Goal: Information Seeking & Learning: Learn about a topic

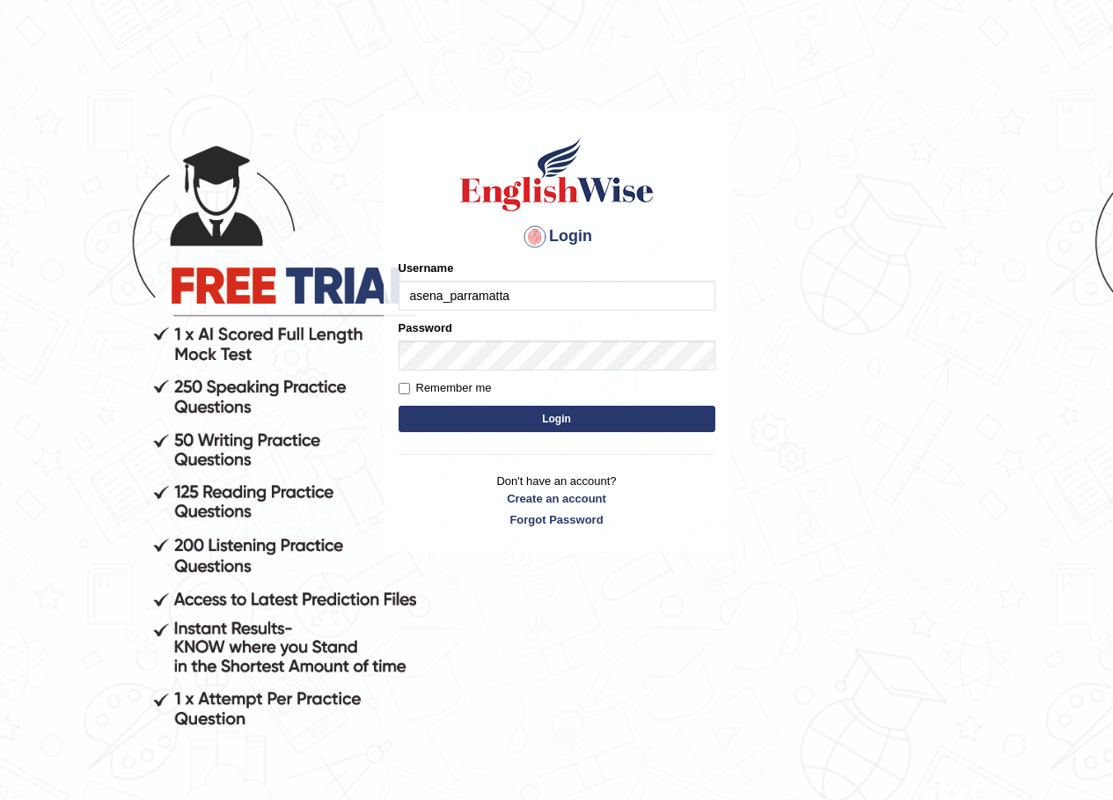
type input "asena_parramatta"
click at [551, 417] on button "Login" at bounding box center [557, 419] width 317 height 26
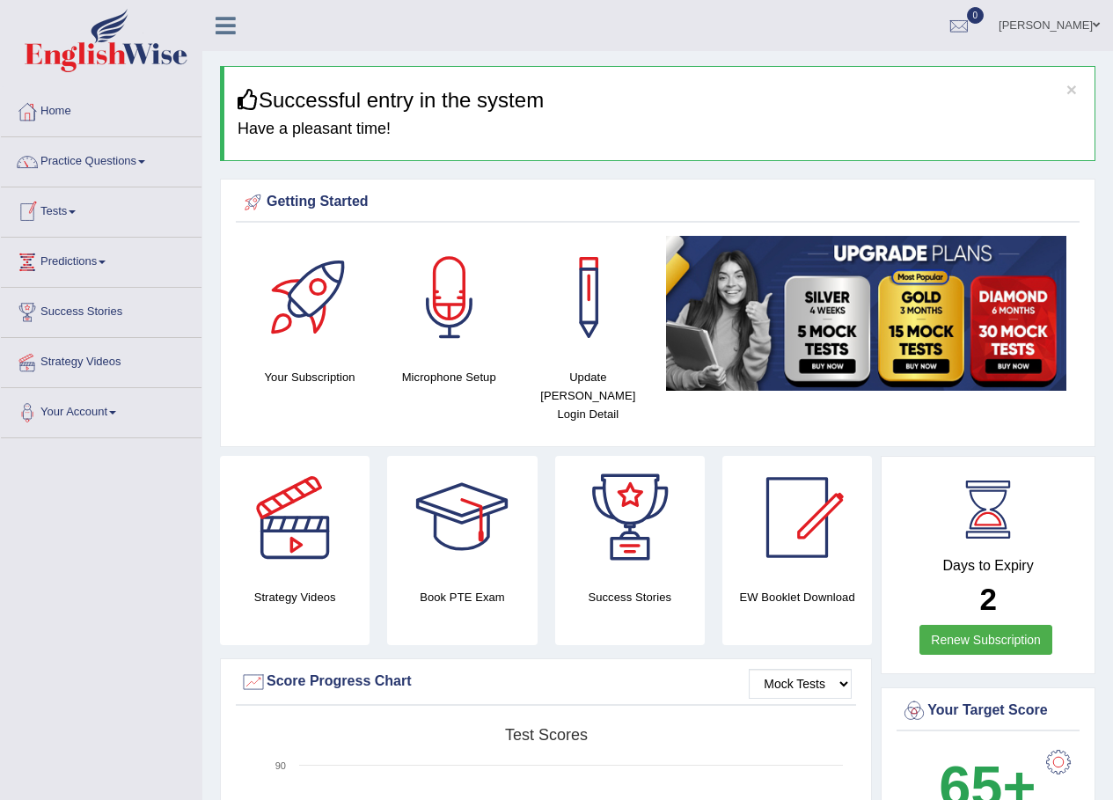
click at [88, 209] on link "Tests" at bounding box center [101, 209] width 201 height 44
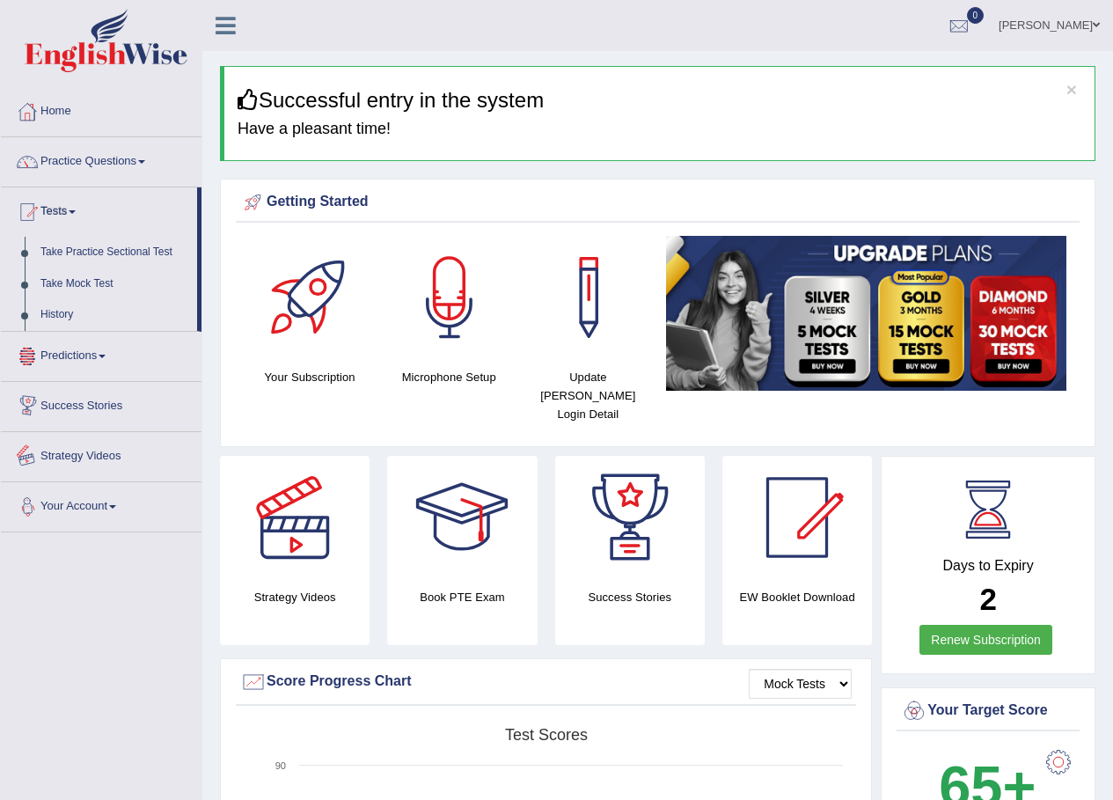
click at [68, 121] on link "Home" at bounding box center [101, 109] width 201 height 44
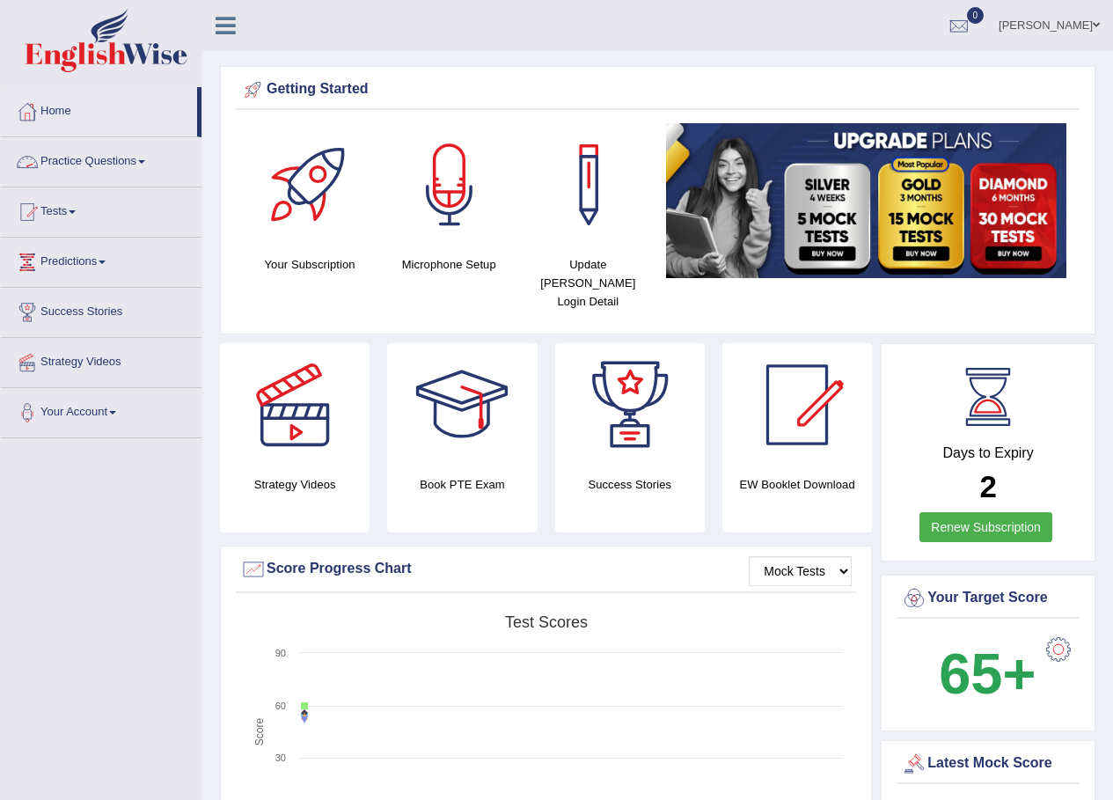
click at [142, 161] on link "Practice Questions" at bounding box center [101, 159] width 201 height 44
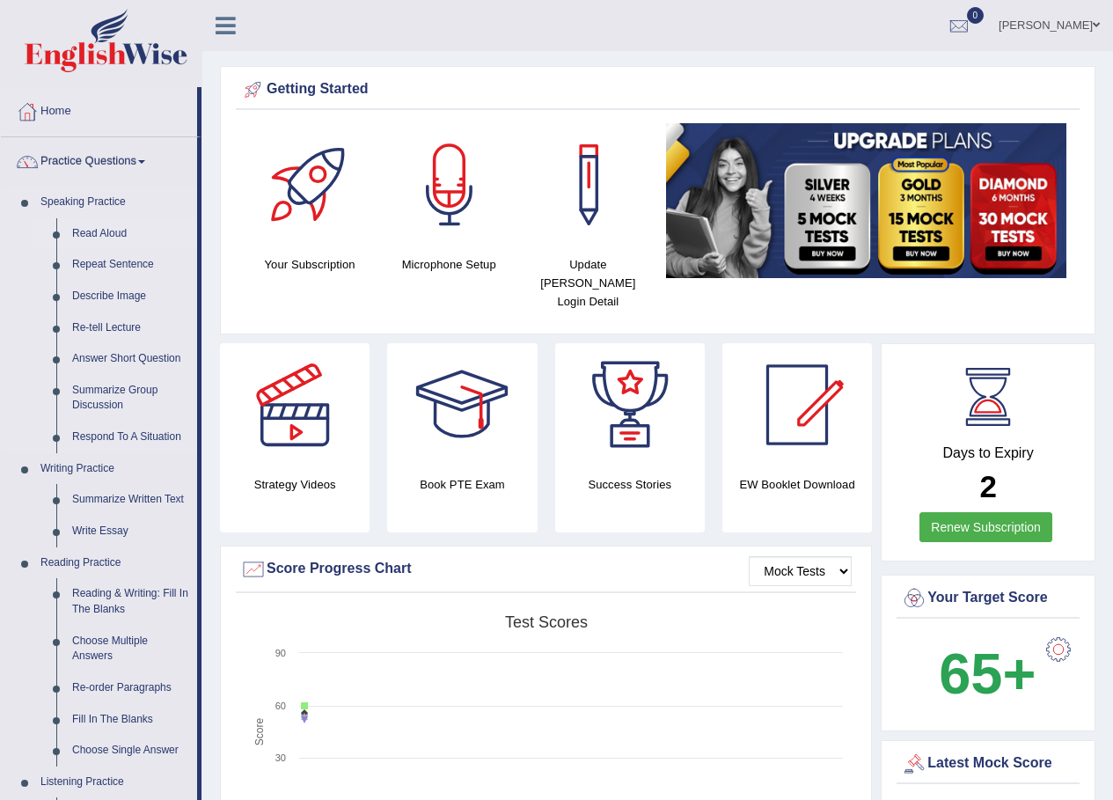
click at [113, 237] on link "Read Aloud" at bounding box center [130, 234] width 133 height 32
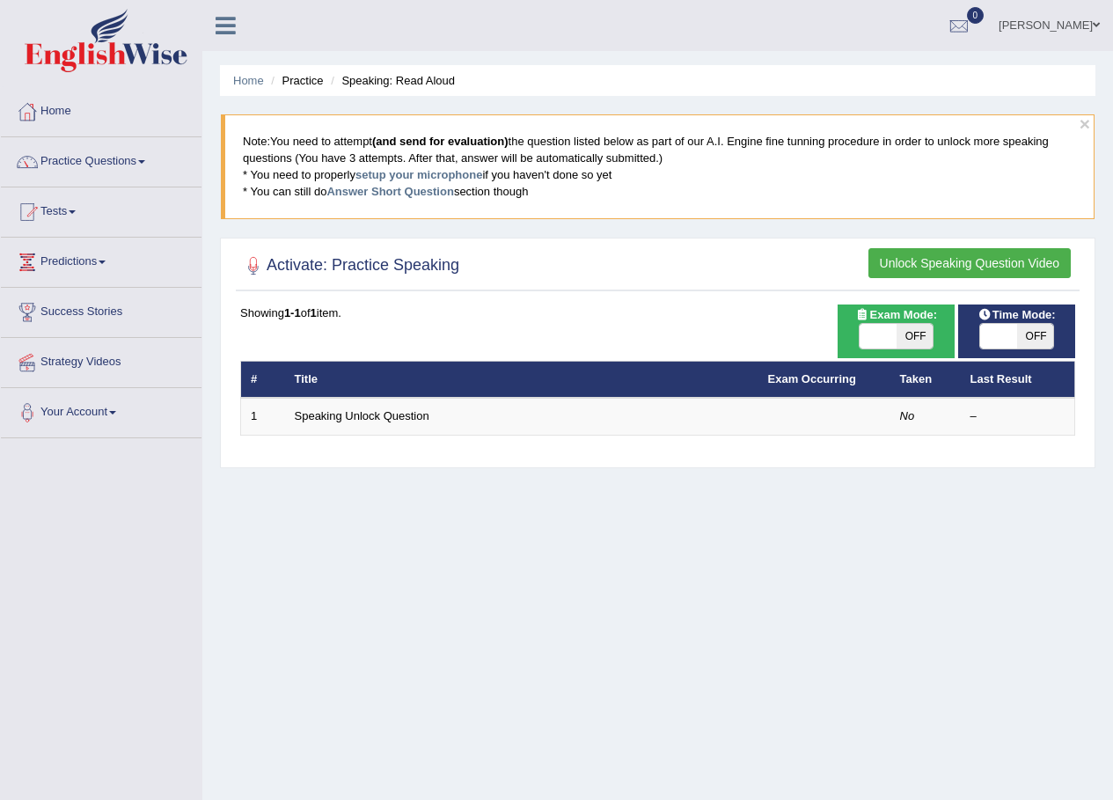
click at [919, 336] on span "OFF" at bounding box center [915, 336] width 37 height 25
checkbox input "true"
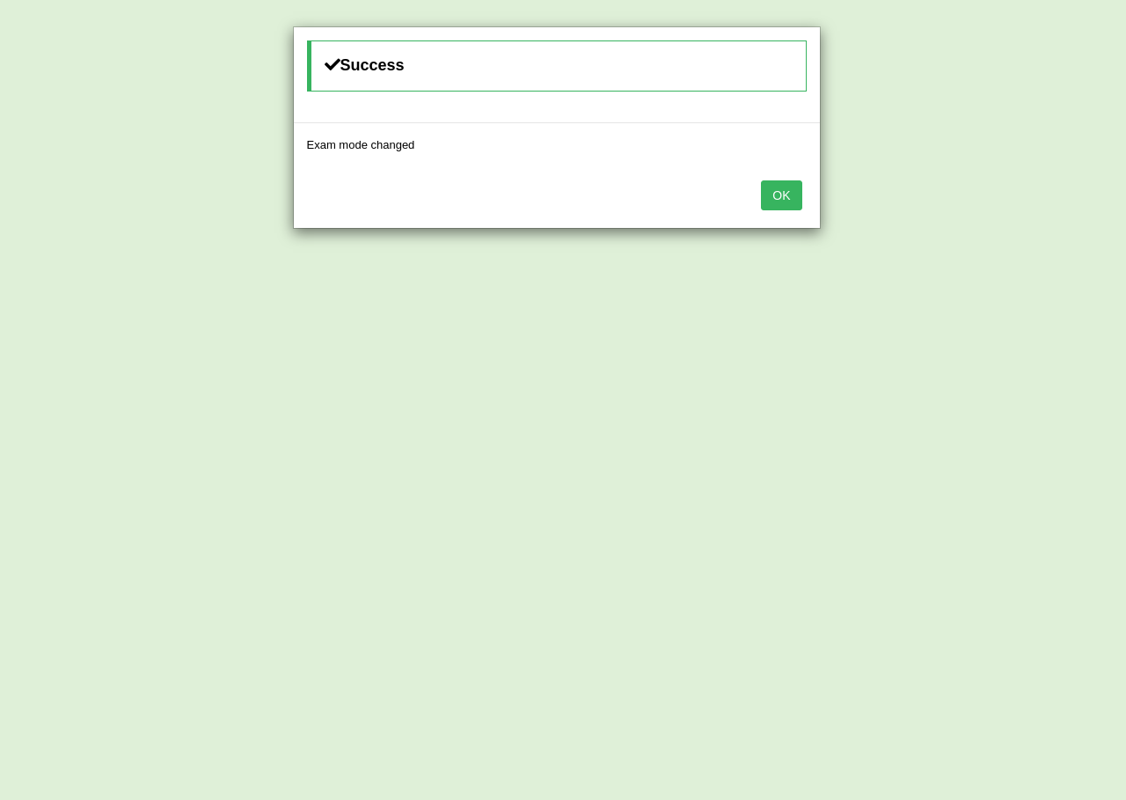
click at [787, 198] on button "OK" at bounding box center [781, 195] width 40 height 30
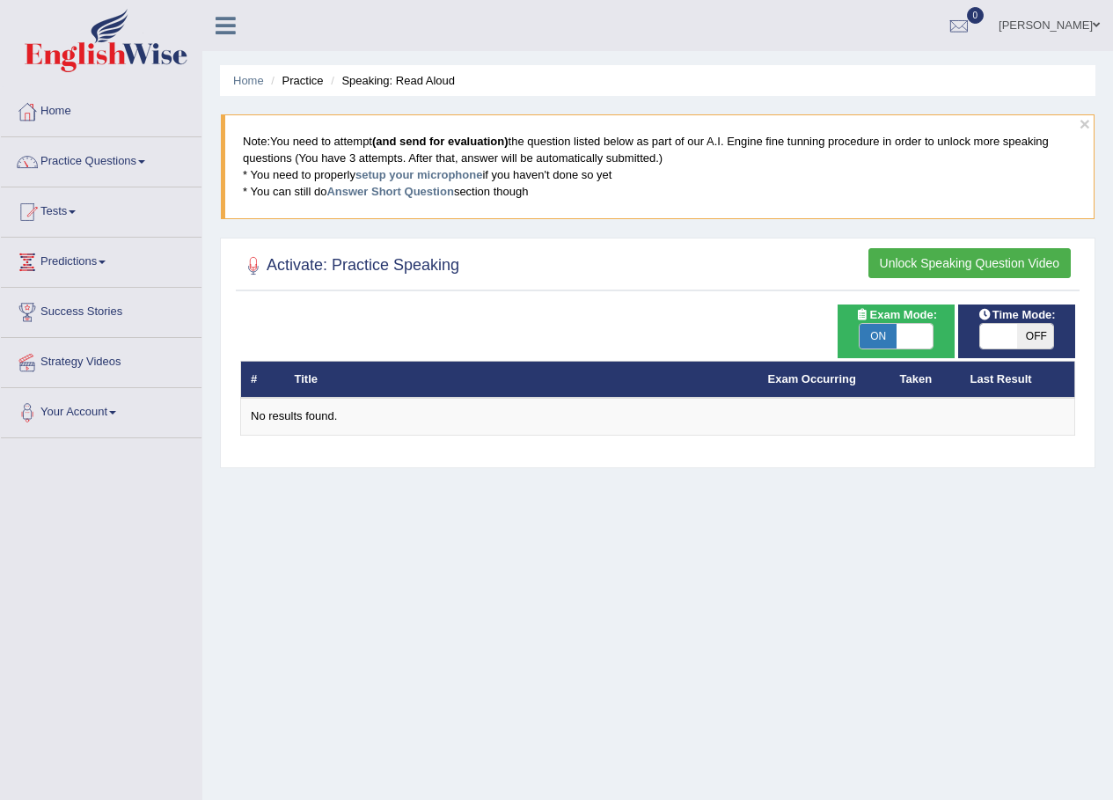
click at [1029, 333] on span "OFF" at bounding box center [1035, 336] width 37 height 25
checkbox input "true"
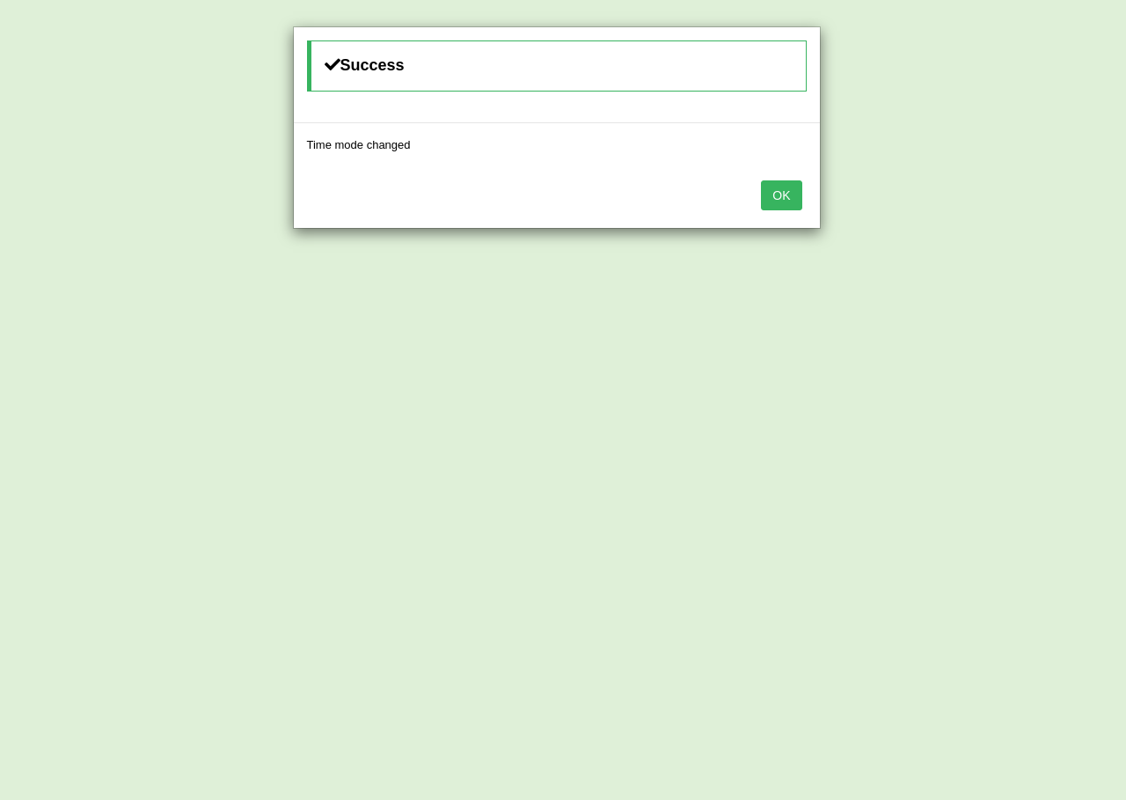
click at [785, 198] on button "OK" at bounding box center [781, 195] width 40 height 30
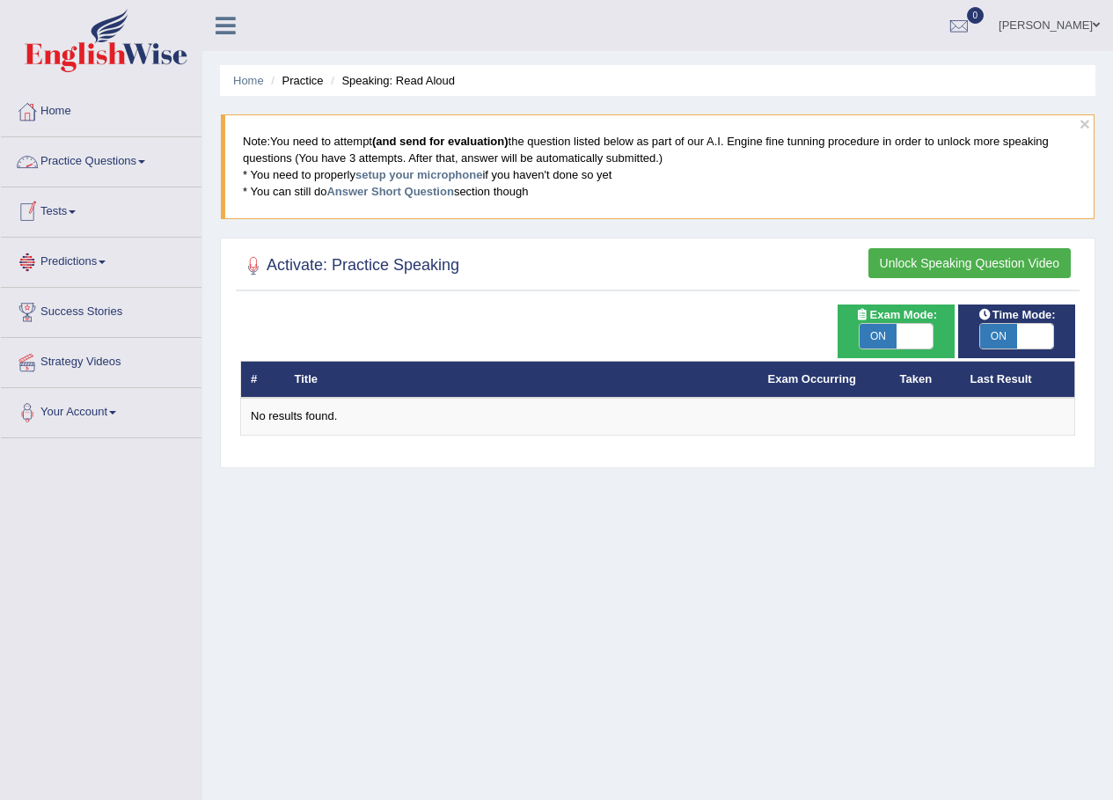
click at [118, 165] on link "Practice Questions" at bounding box center [101, 159] width 201 height 44
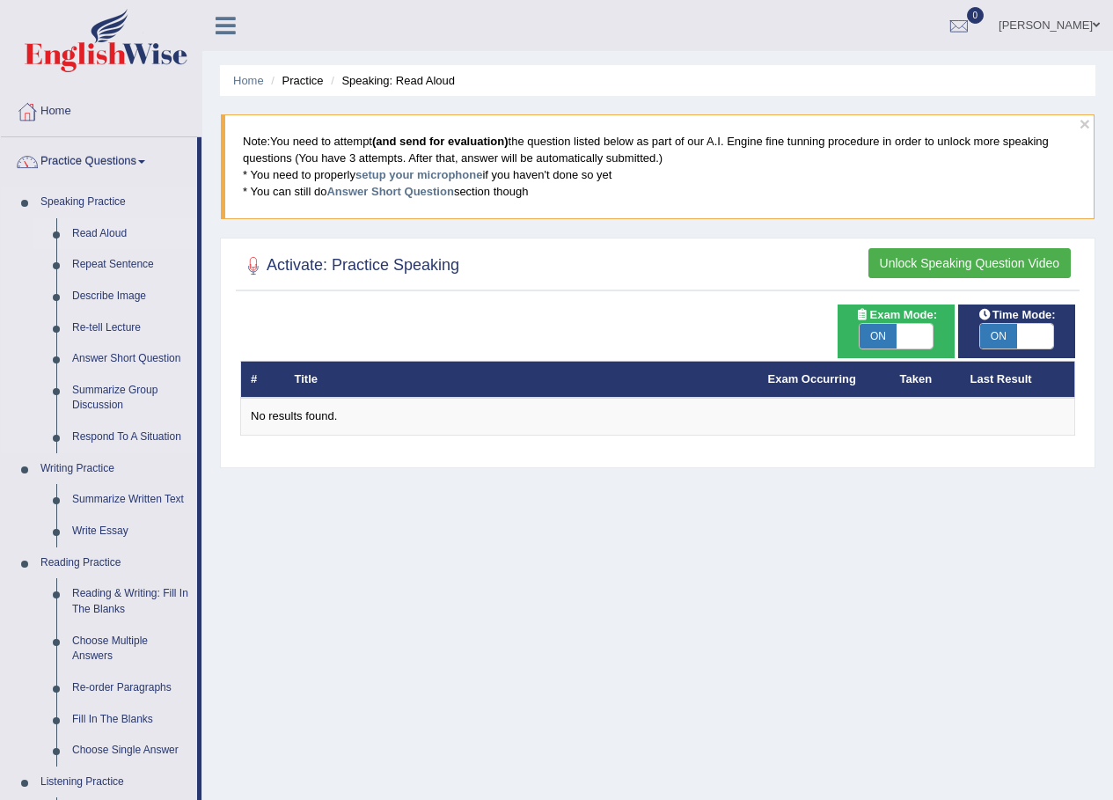
click at [114, 237] on link "Read Aloud" at bounding box center [130, 234] width 133 height 32
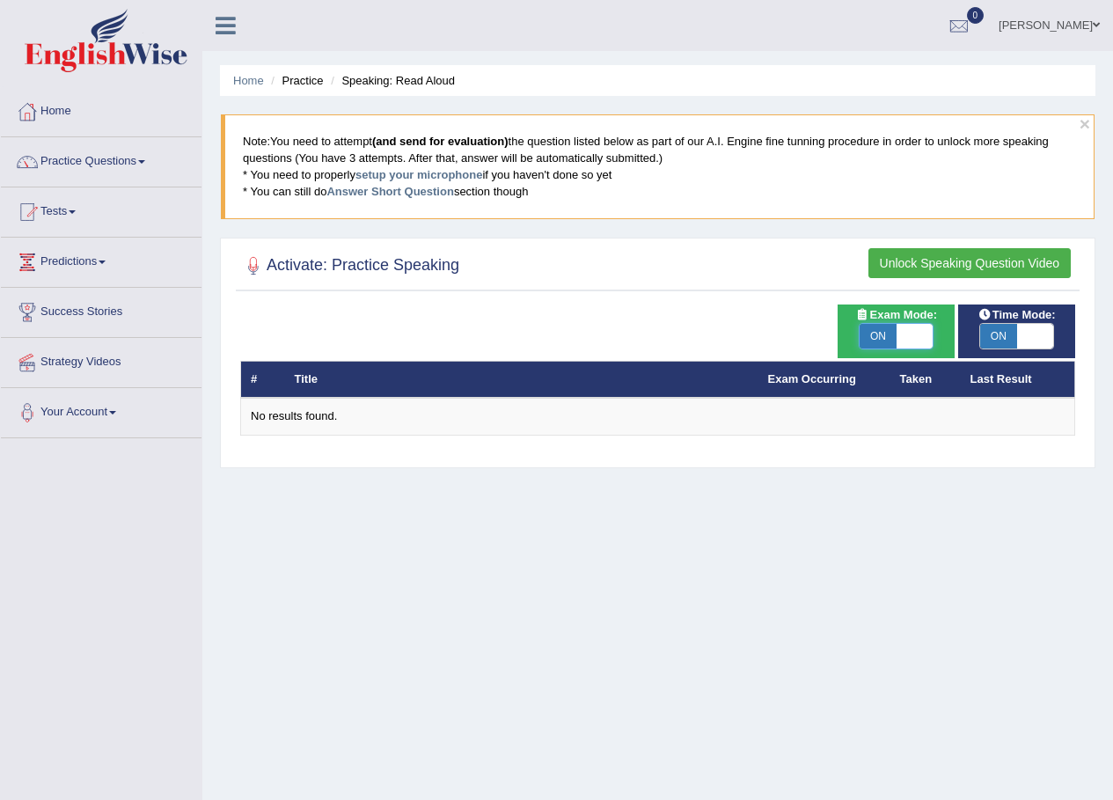
click at [897, 326] on span at bounding box center [915, 336] width 37 height 25
checkbox input "false"
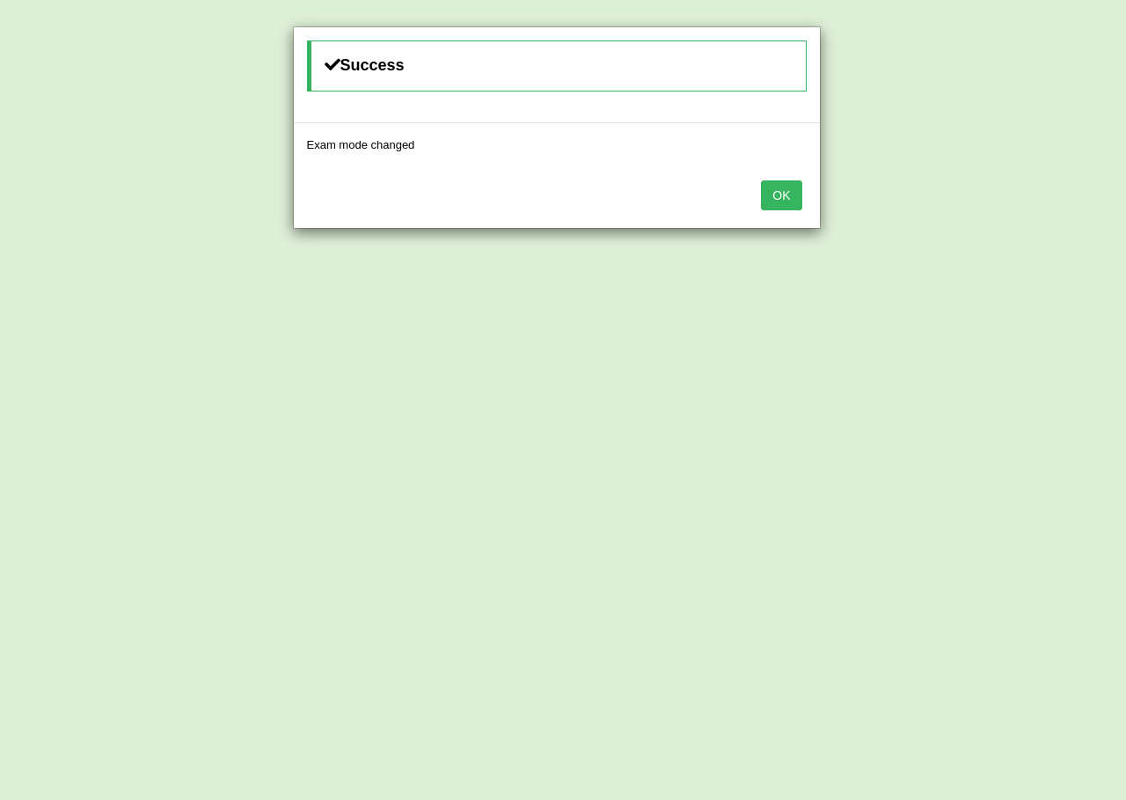
click at [781, 204] on button "OK" at bounding box center [781, 195] width 40 height 30
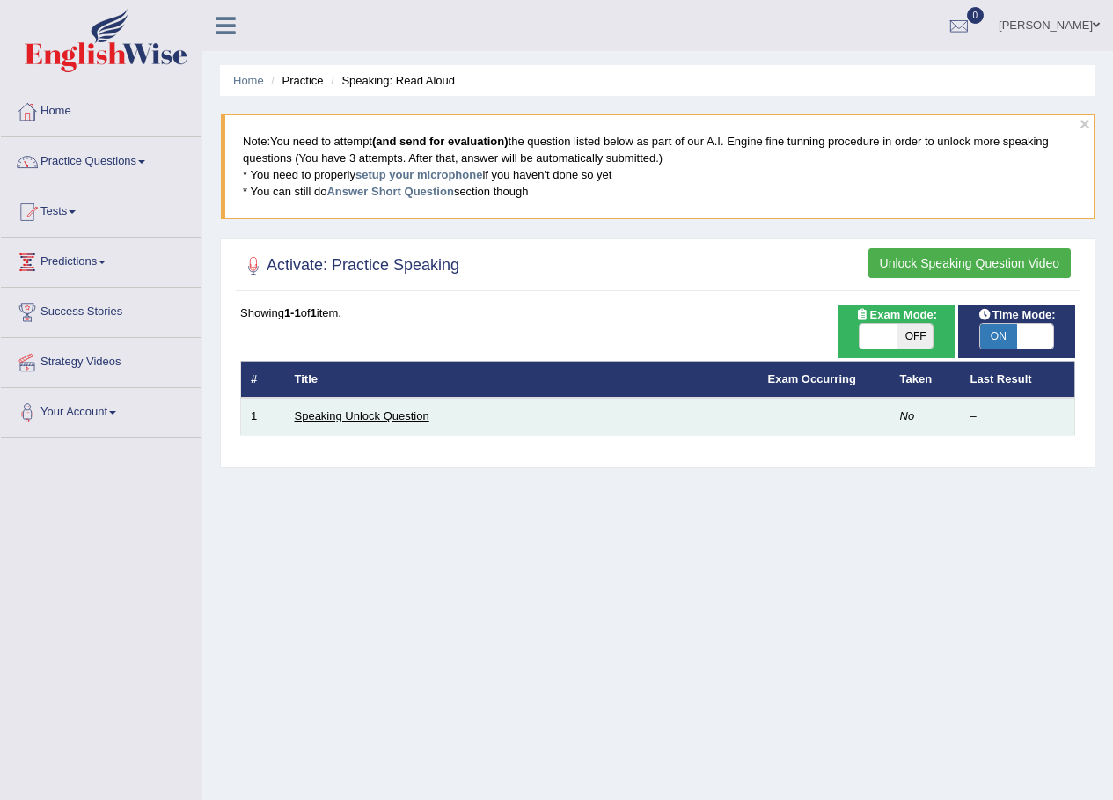
click at [404, 418] on link "Speaking Unlock Question" at bounding box center [362, 415] width 135 height 13
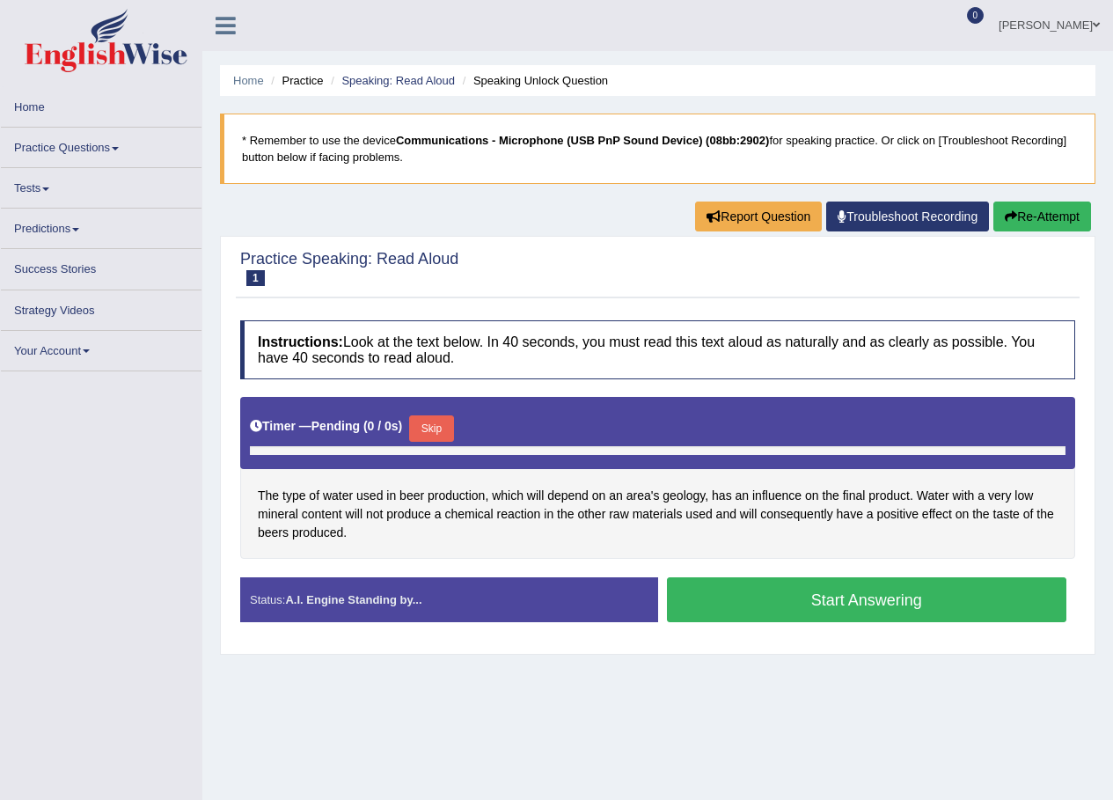
click at [747, 584] on button "Start Answering" at bounding box center [867, 599] width 400 height 45
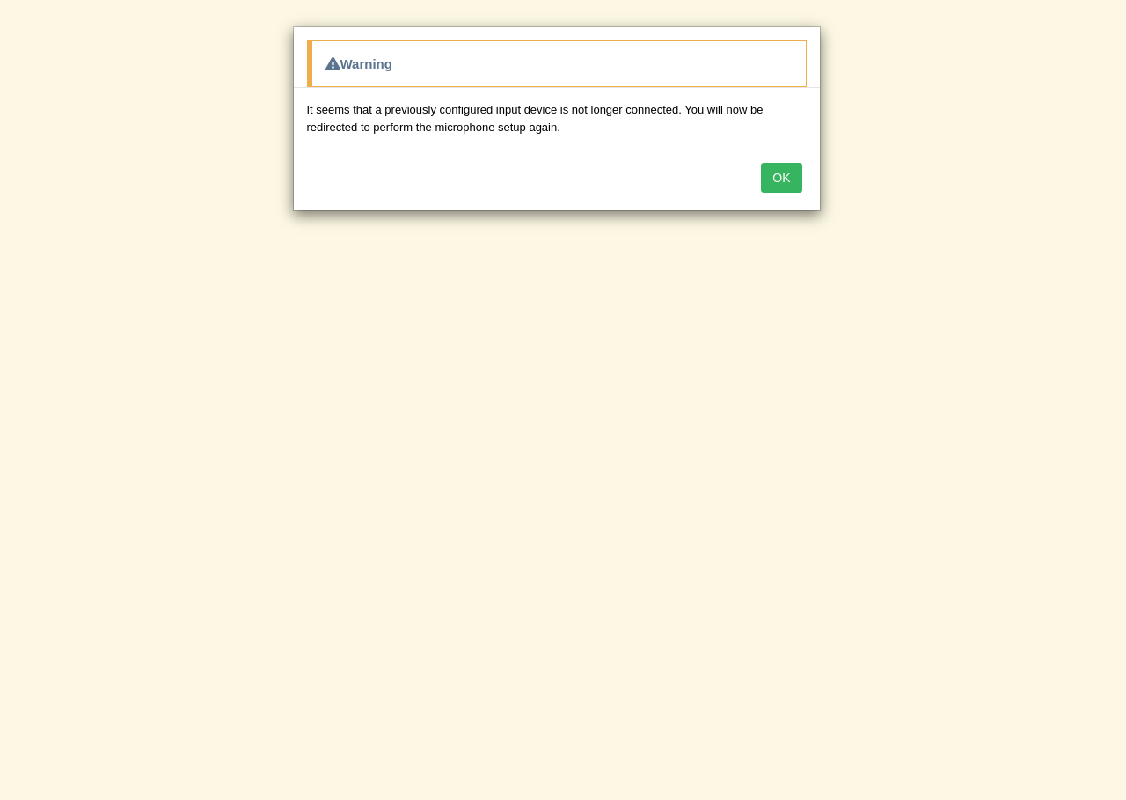
click at [787, 180] on button "OK" at bounding box center [781, 178] width 40 height 30
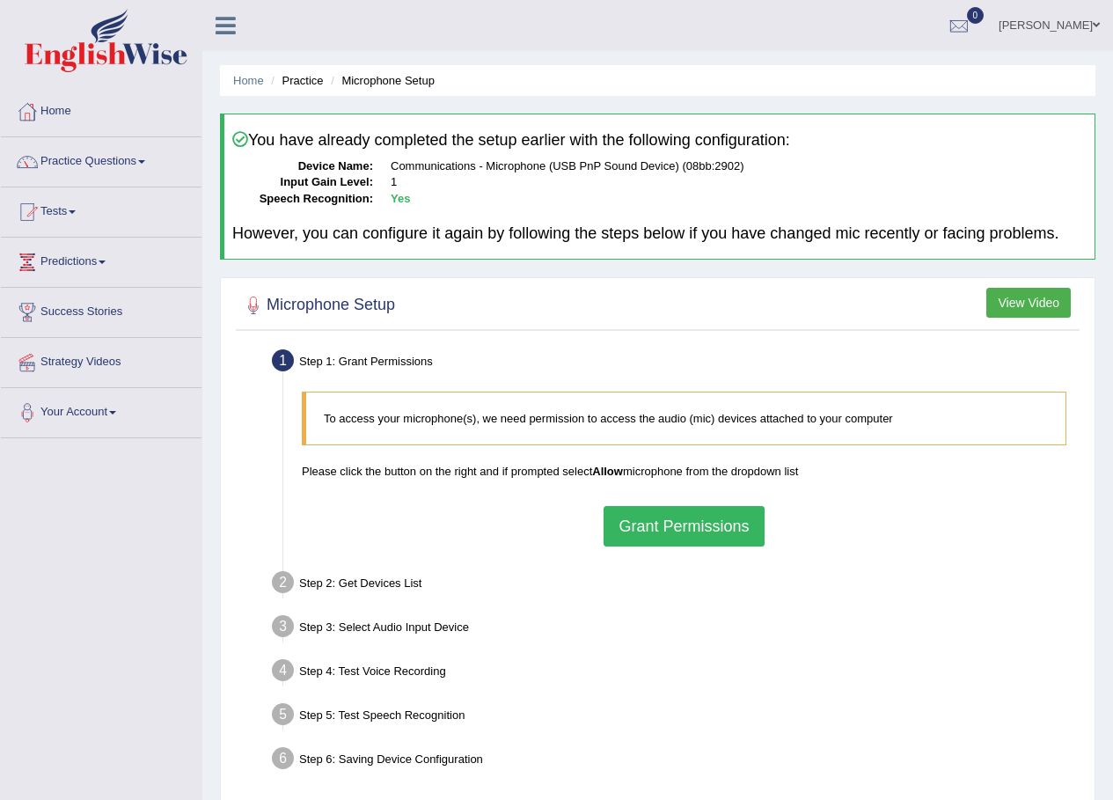
click at [662, 532] on button "Grant Permissions" at bounding box center [684, 526] width 160 height 40
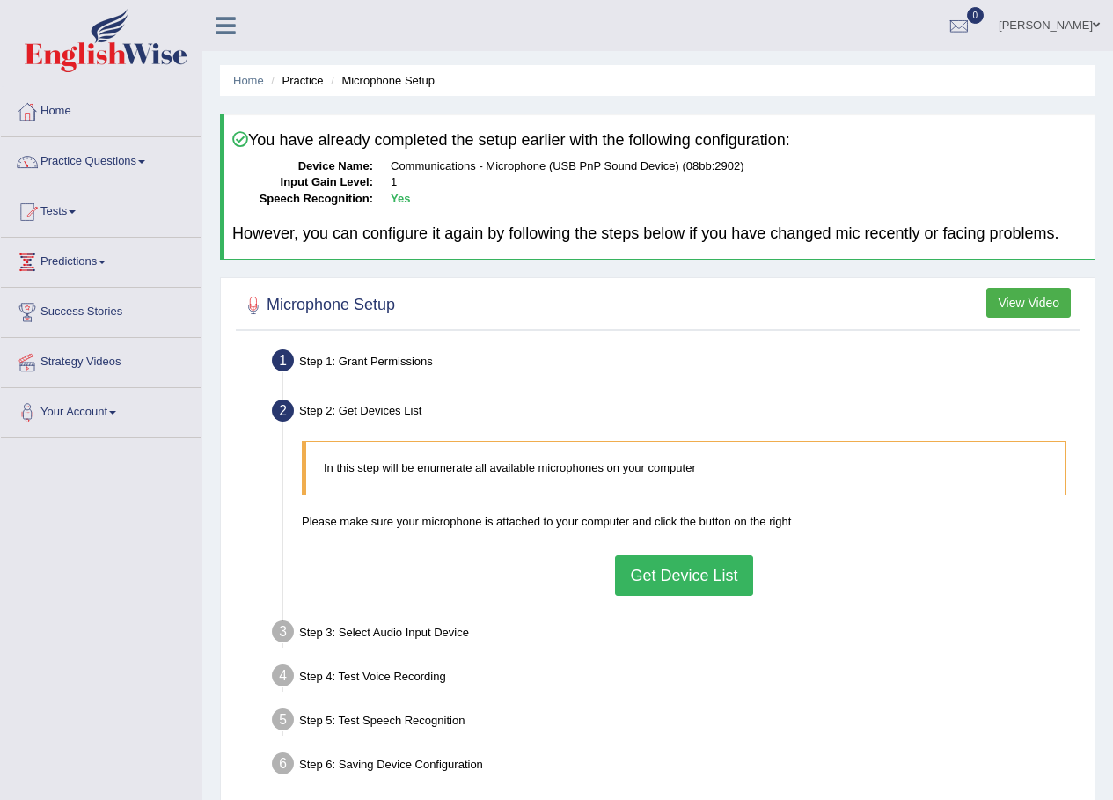
click at [671, 564] on button "Get Device List" at bounding box center [683, 575] width 137 height 40
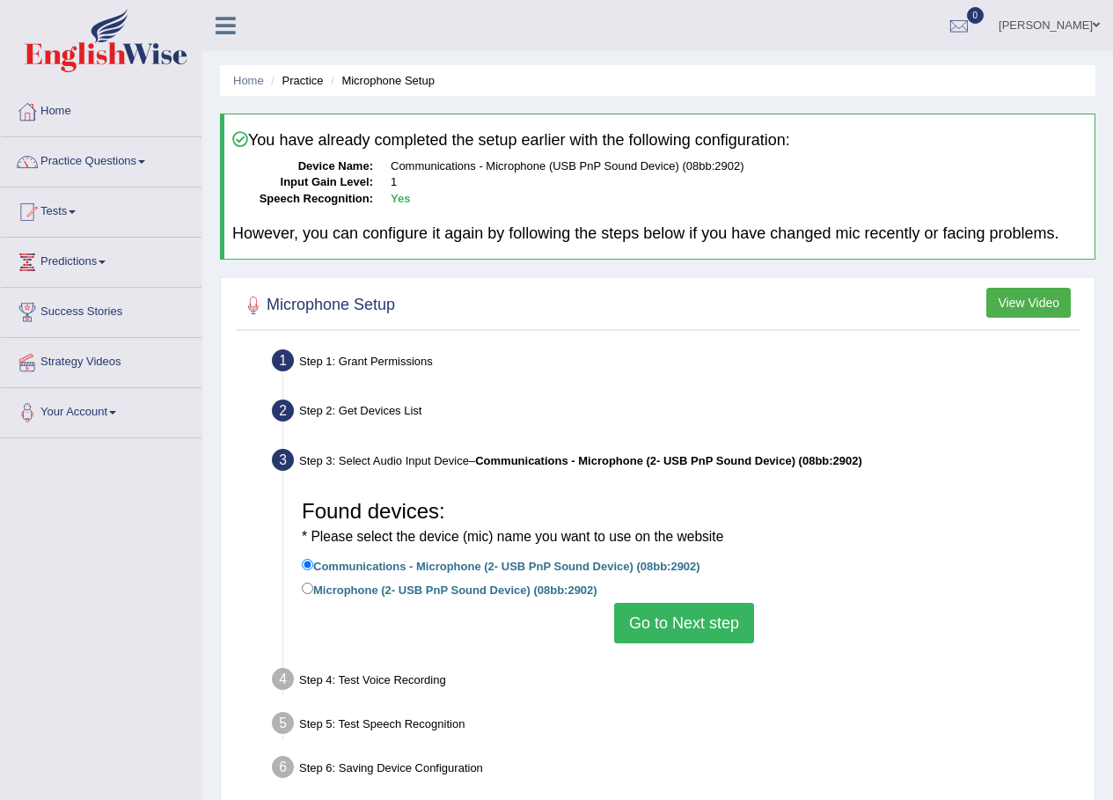
click at [665, 616] on button "Go to Next step" at bounding box center [684, 623] width 140 height 40
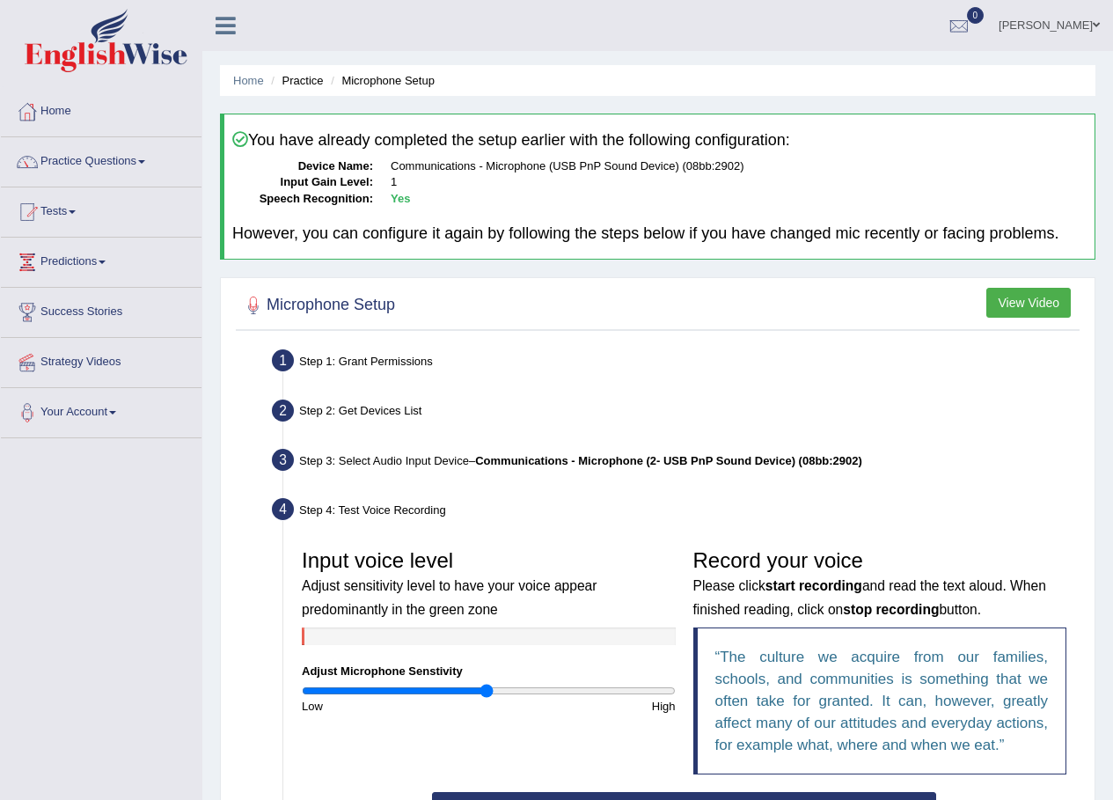
scroll to position [307, 0]
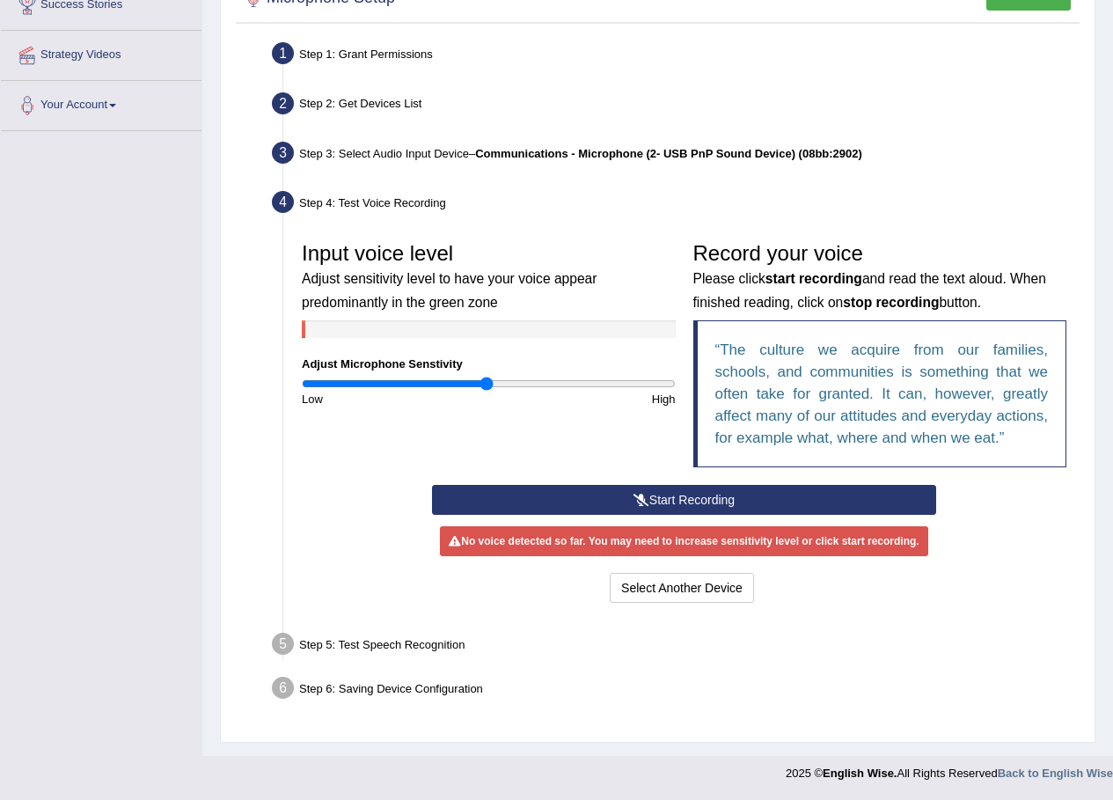
click at [697, 492] on button "Start Recording" at bounding box center [684, 500] width 504 height 30
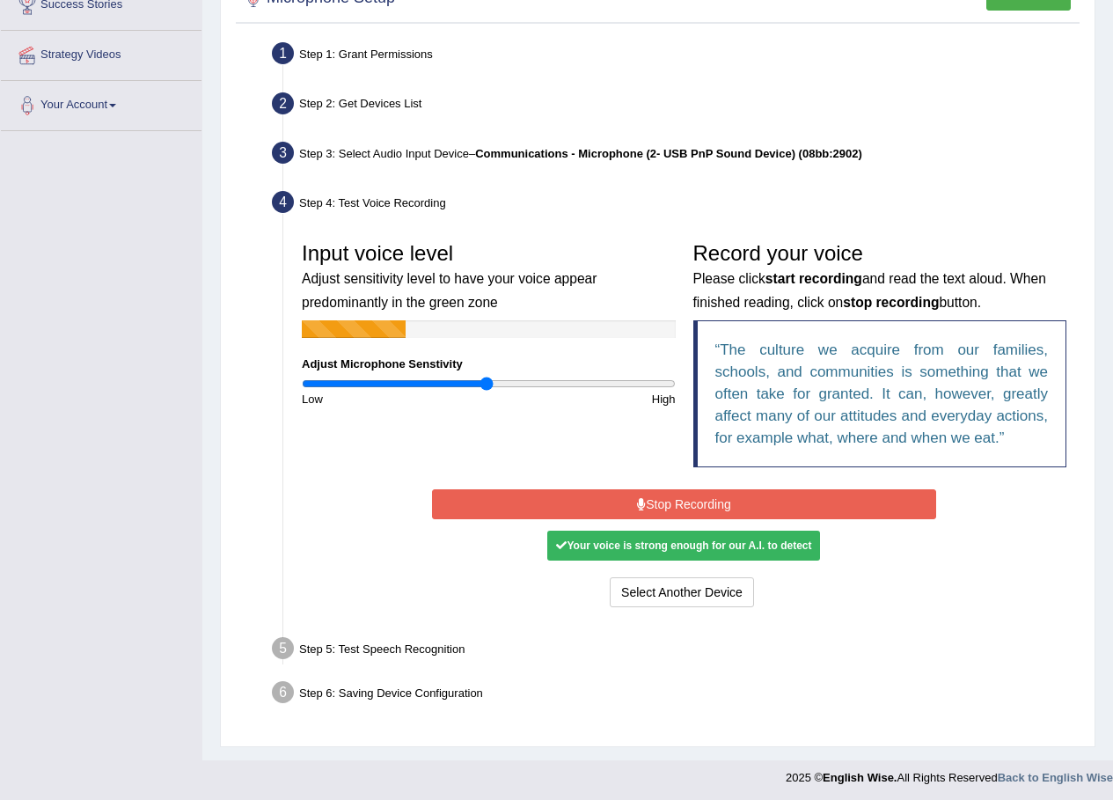
click at [654, 495] on button "Stop Recording" at bounding box center [684, 504] width 504 height 30
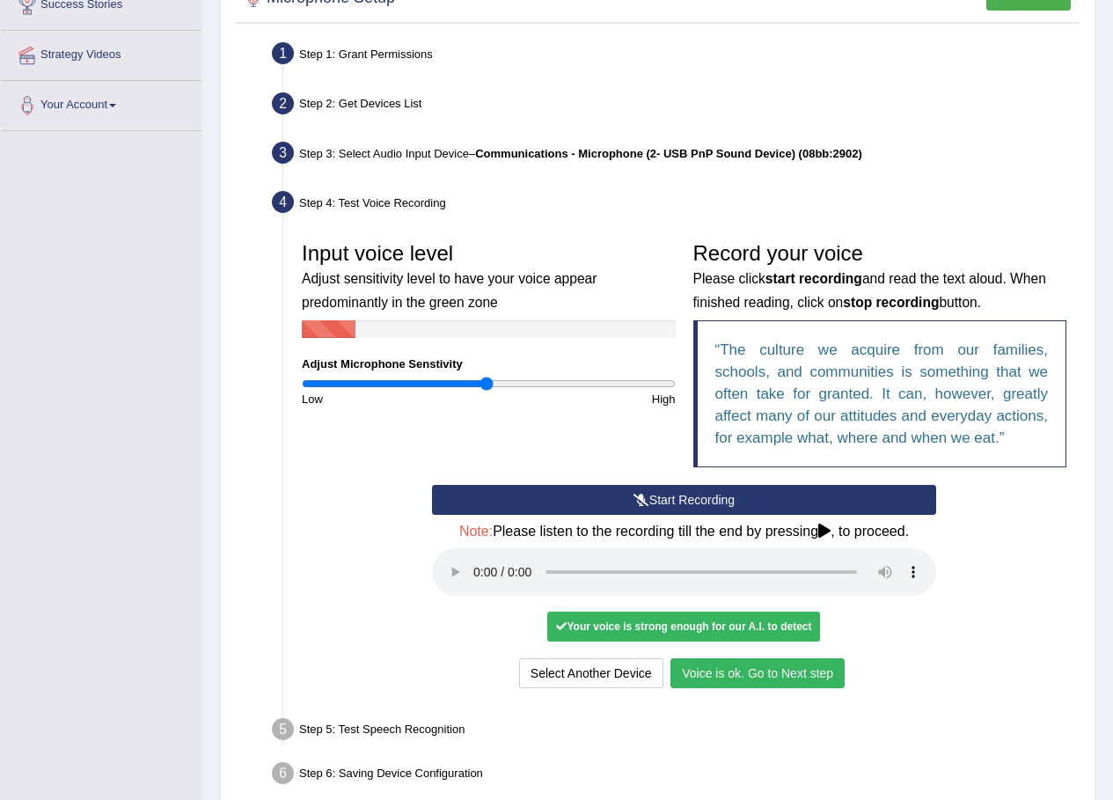
click at [743, 670] on button "Voice is ok. Go to Next step" at bounding box center [758, 673] width 174 height 30
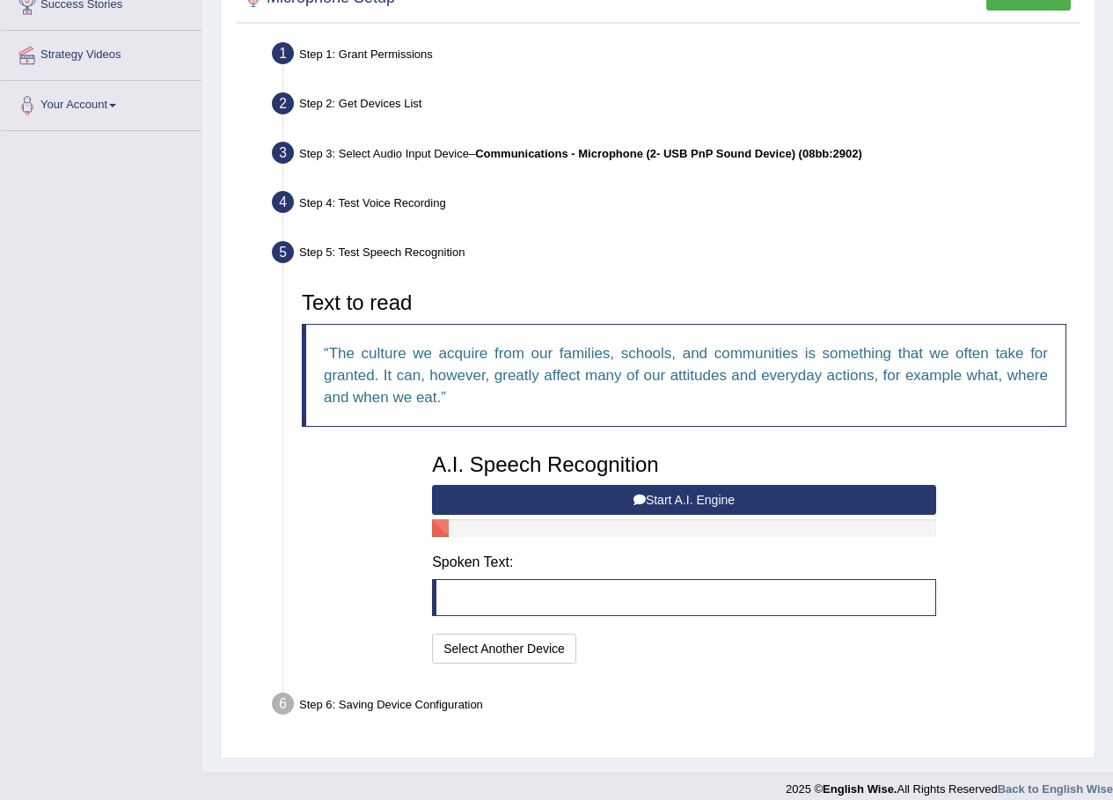
click at [680, 493] on button "Start A.I. Engine" at bounding box center [684, 500] width 504 height 30
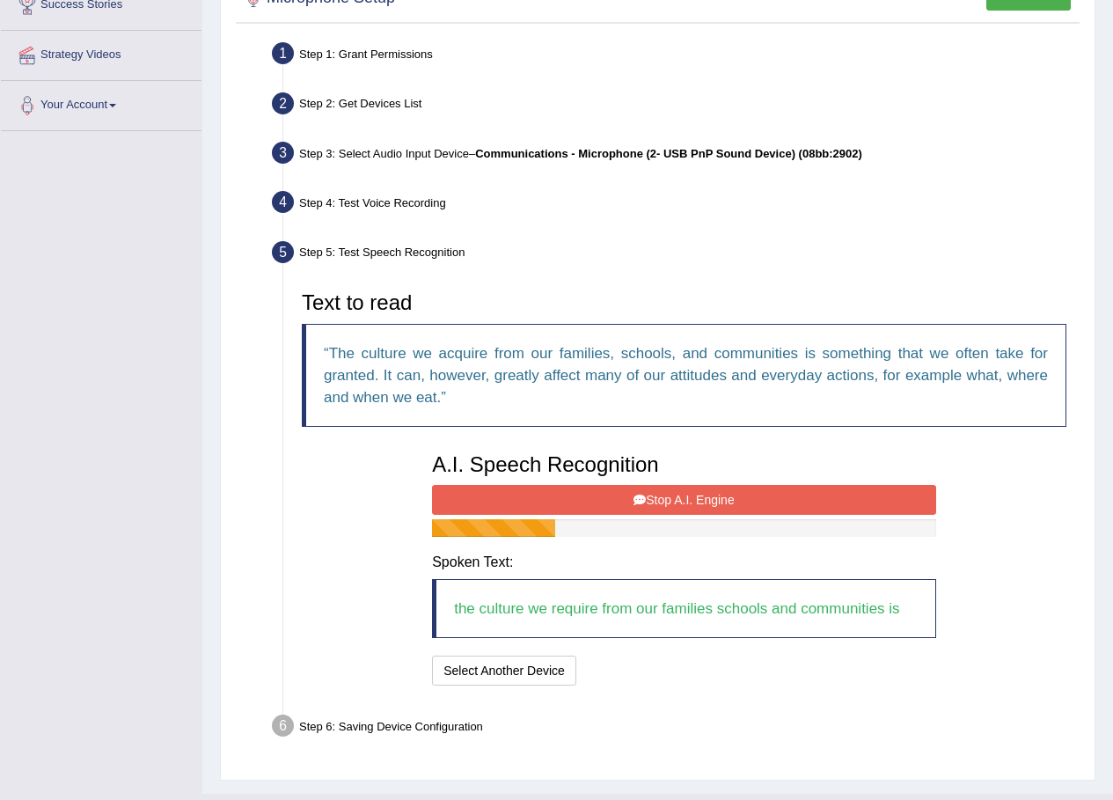
click at [747, 502] on button "Stop A.I. Engine" at bounding box center [684, 500] width 504 height 30
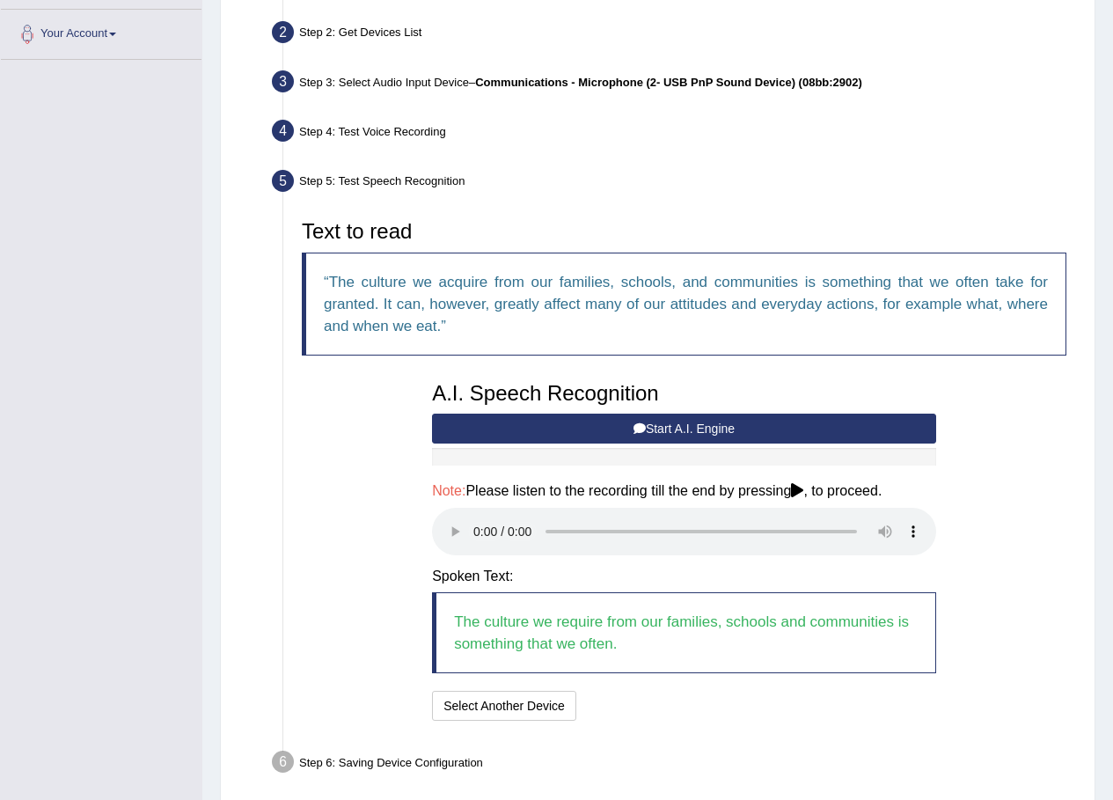
scroll to position [452, 0]
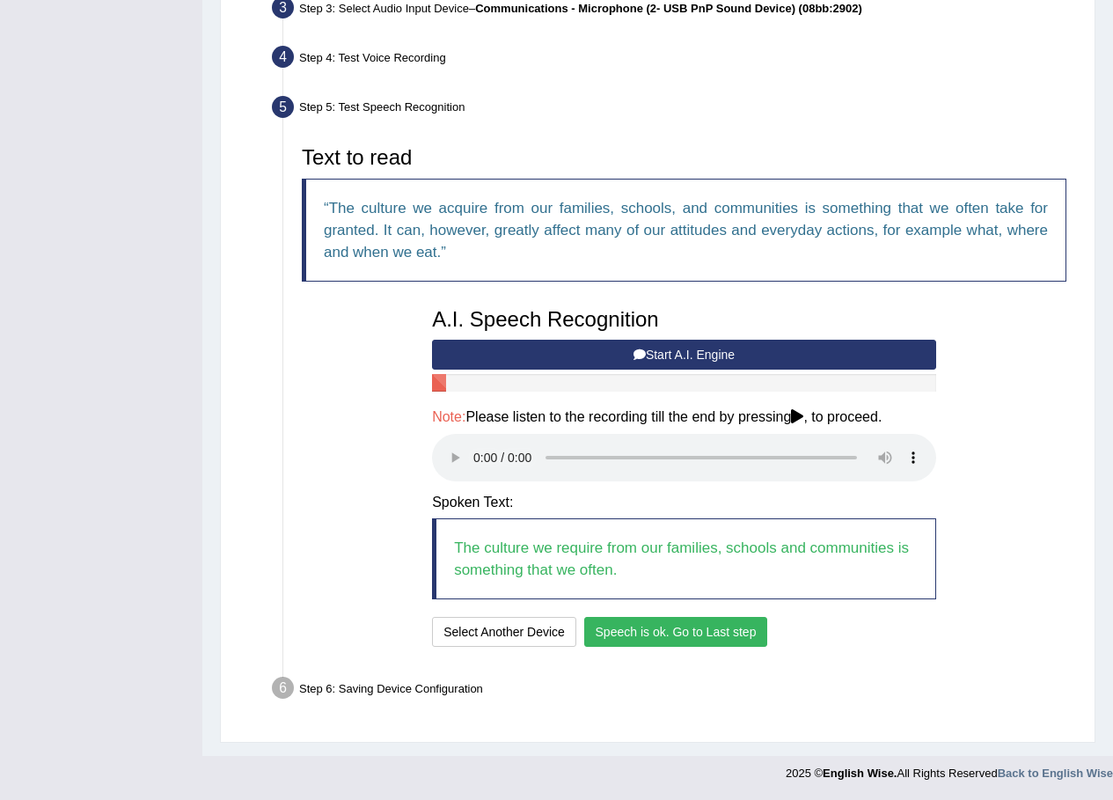
click at [684, 637] on button "Speech is ok. Go to Last step" at bounding box center [676, 632] width 184 height 30
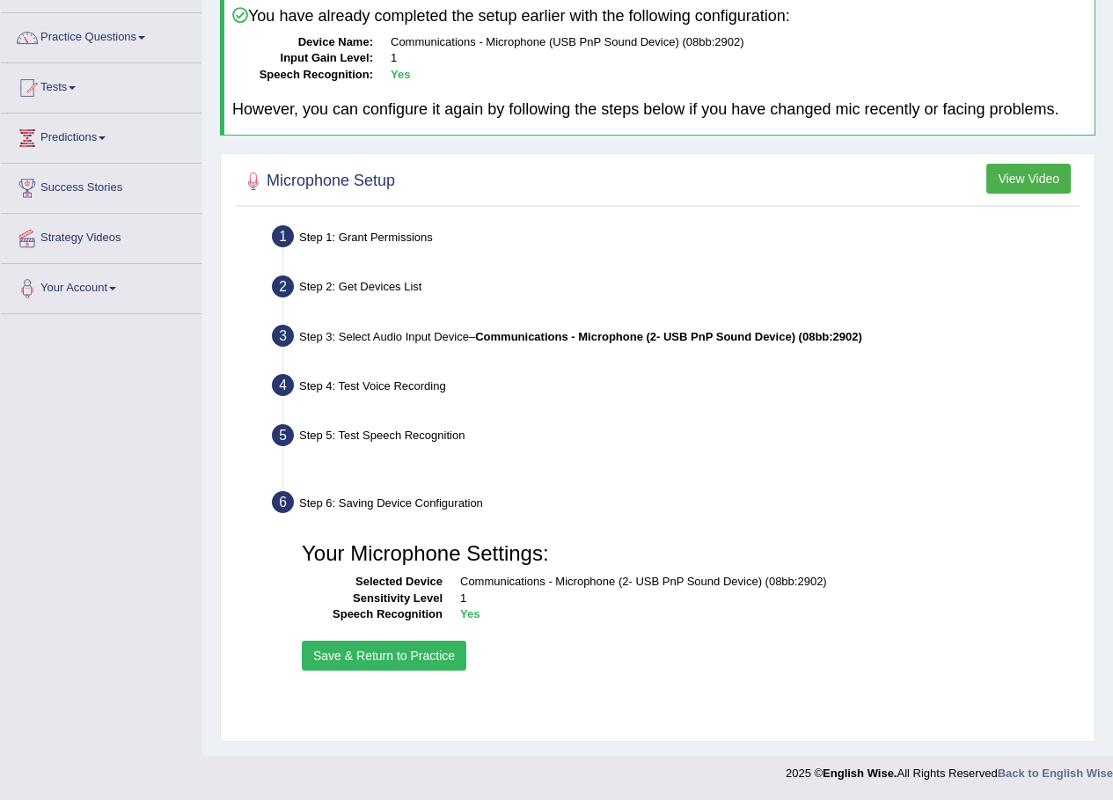
scroll to position [124, 0]
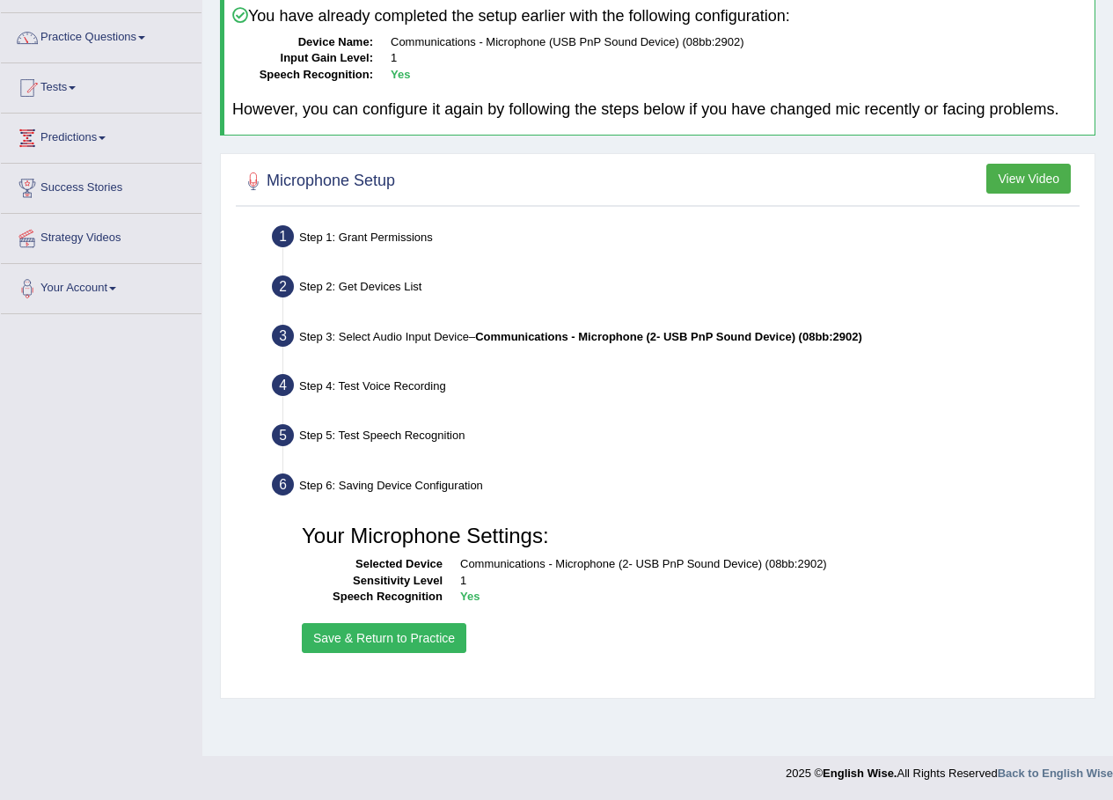
click at [452, 629] on button "Save & Return to Practice" at bounding box center [384, 638] width 165 height 30
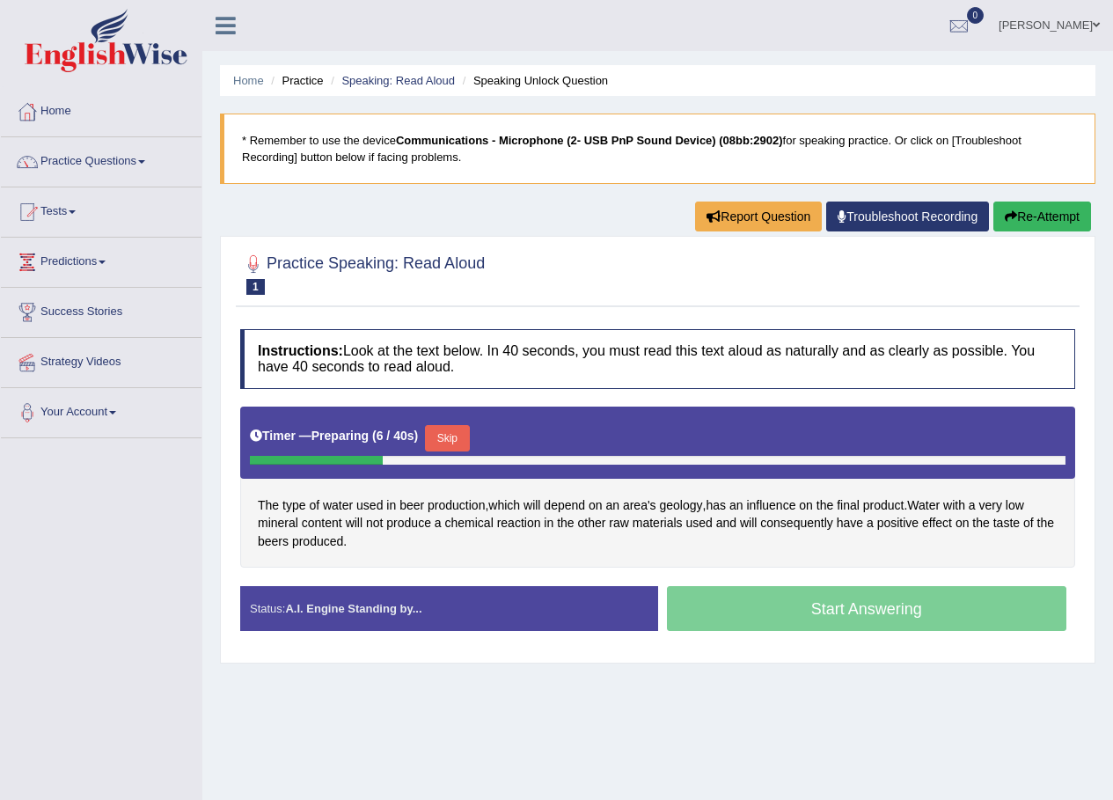
click at [737, 601] on div "Start Answering" at bounding box center [867, 610] width 418 height 49
click at [437, 439] on button "Skip" at bounding box center [447, 438] width 44 height 26
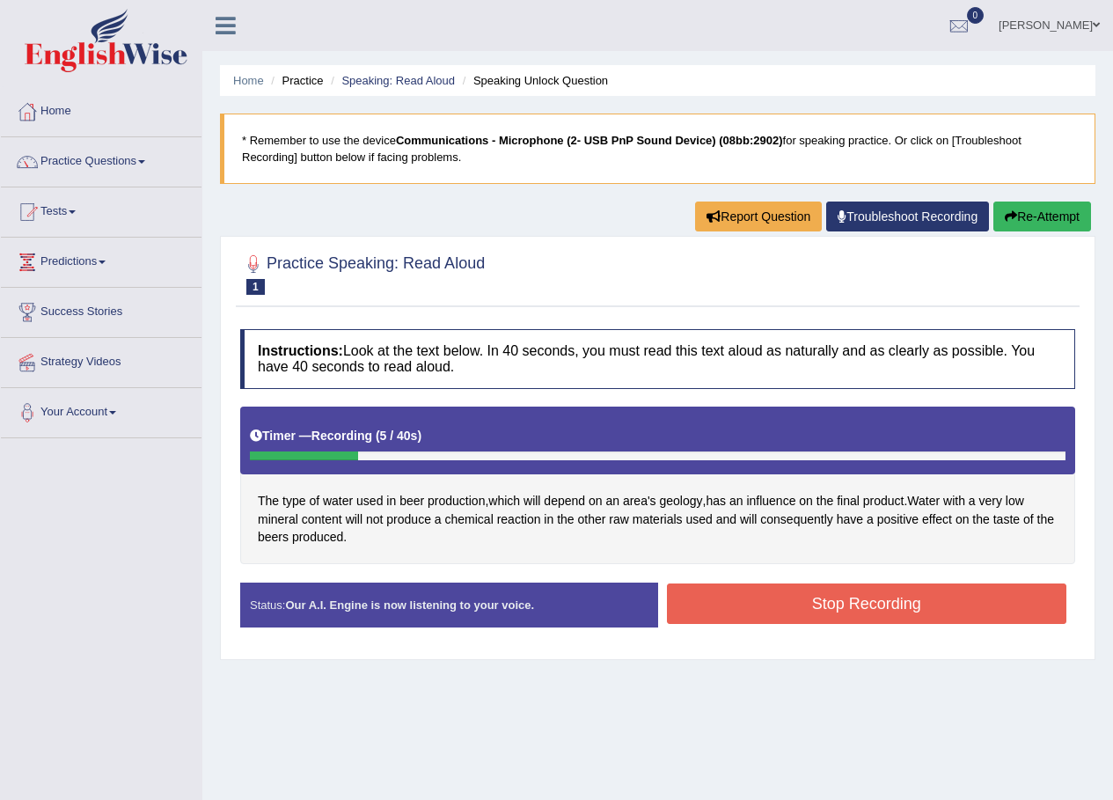
click at [777, 600] on button "Stop Recording" at bounding box center [867, 603] width 400 height 40
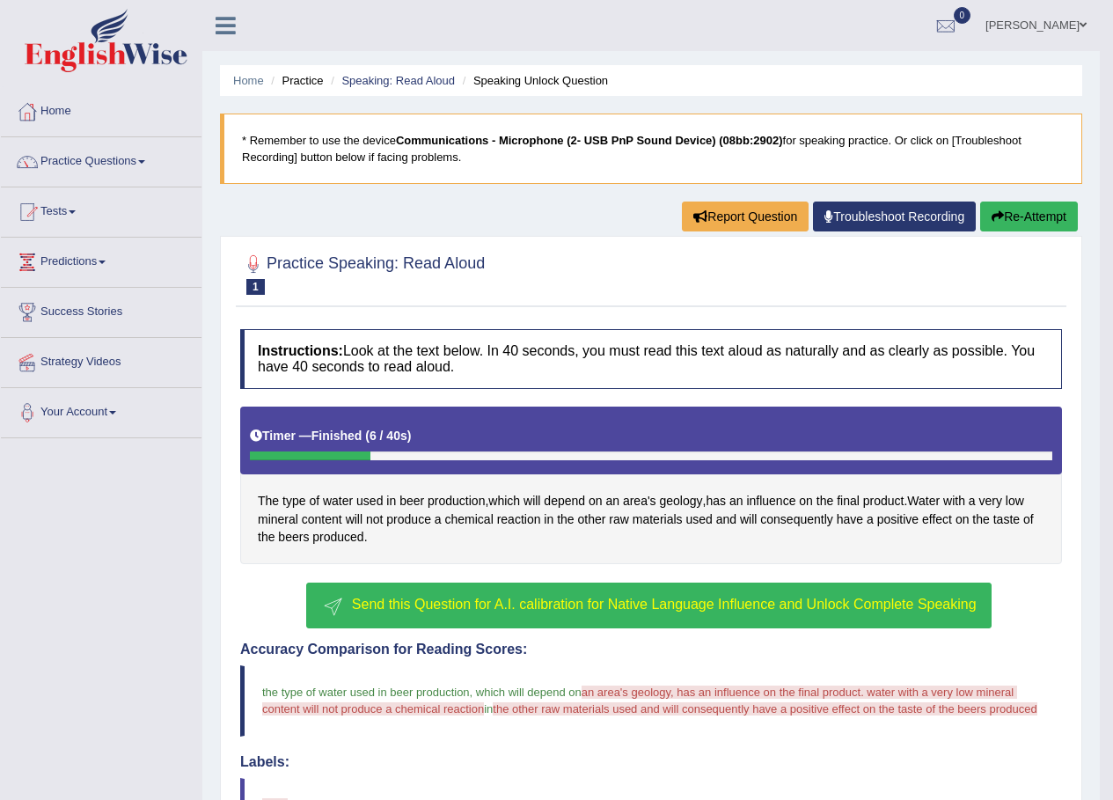
click at [566, 589] on button "Send this Question for A.I. calibration for Native Language Influence and Unloc…" at bounding box center [648, 606] width 685 height 46
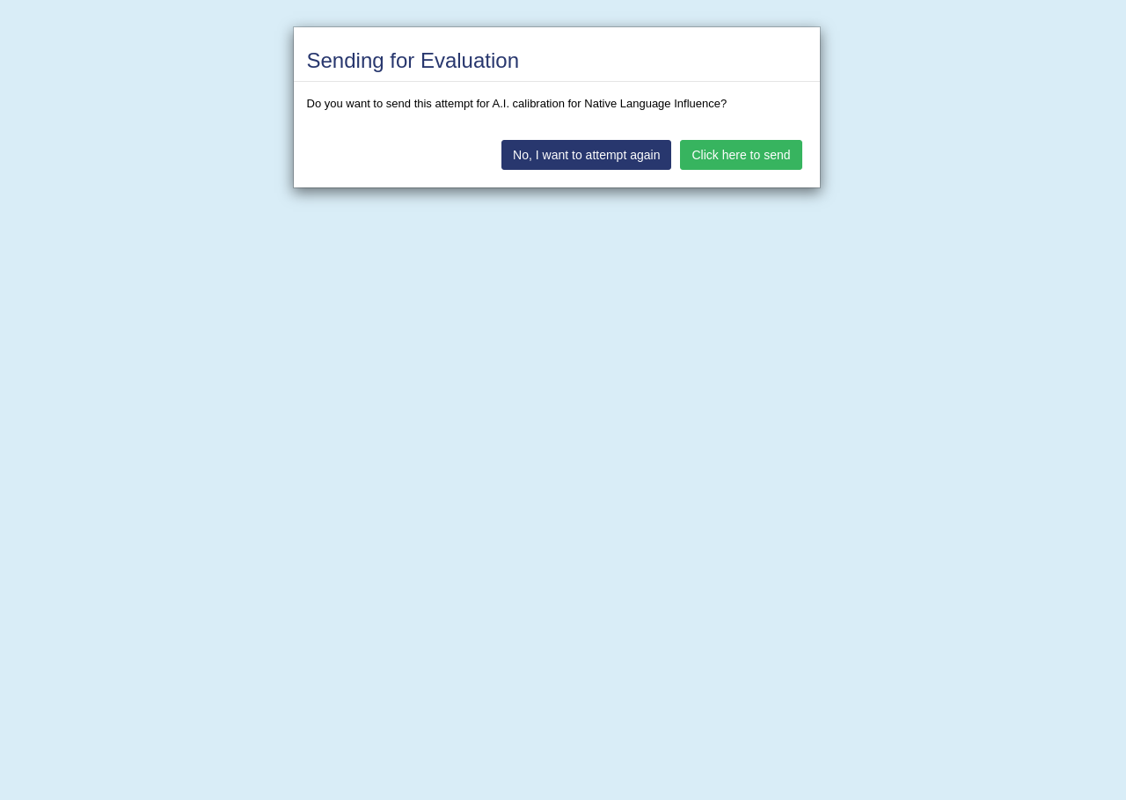
click at [761, 146] on button "Click here to send" at bounding box center [740, 155] width 121 height 30
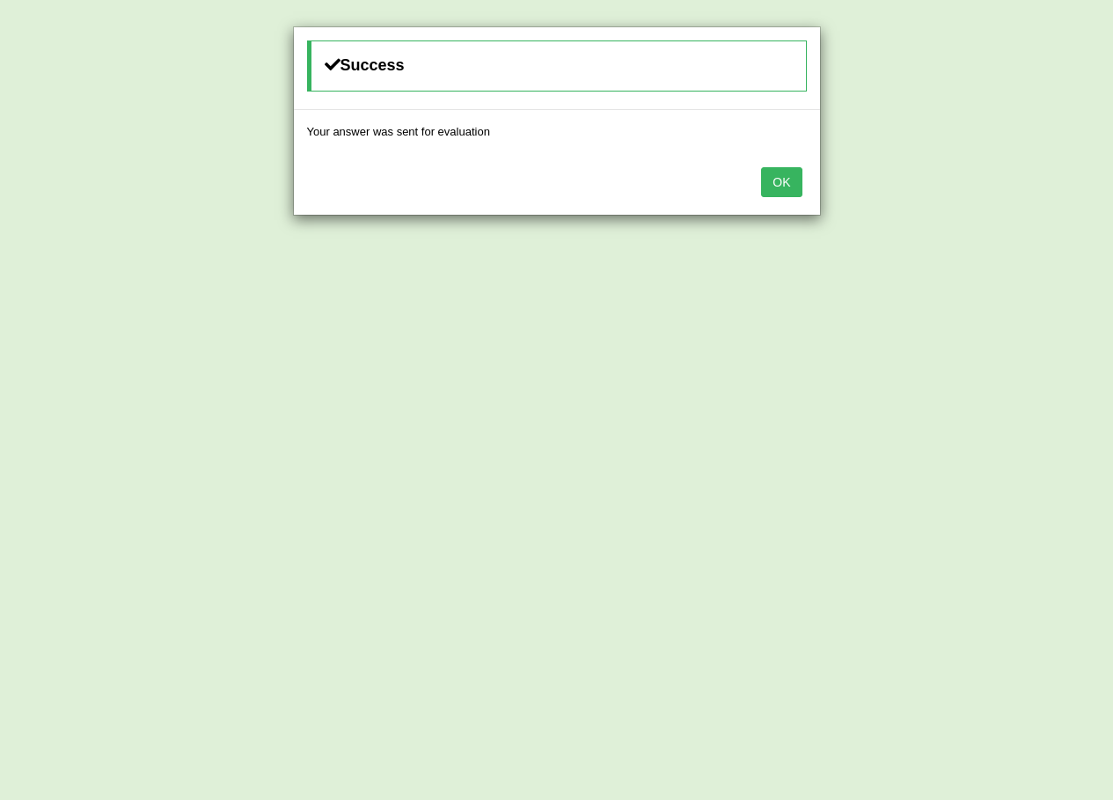
click at [776, 185] on button "OK" at bounding box center [781, 182] width 40 height 30
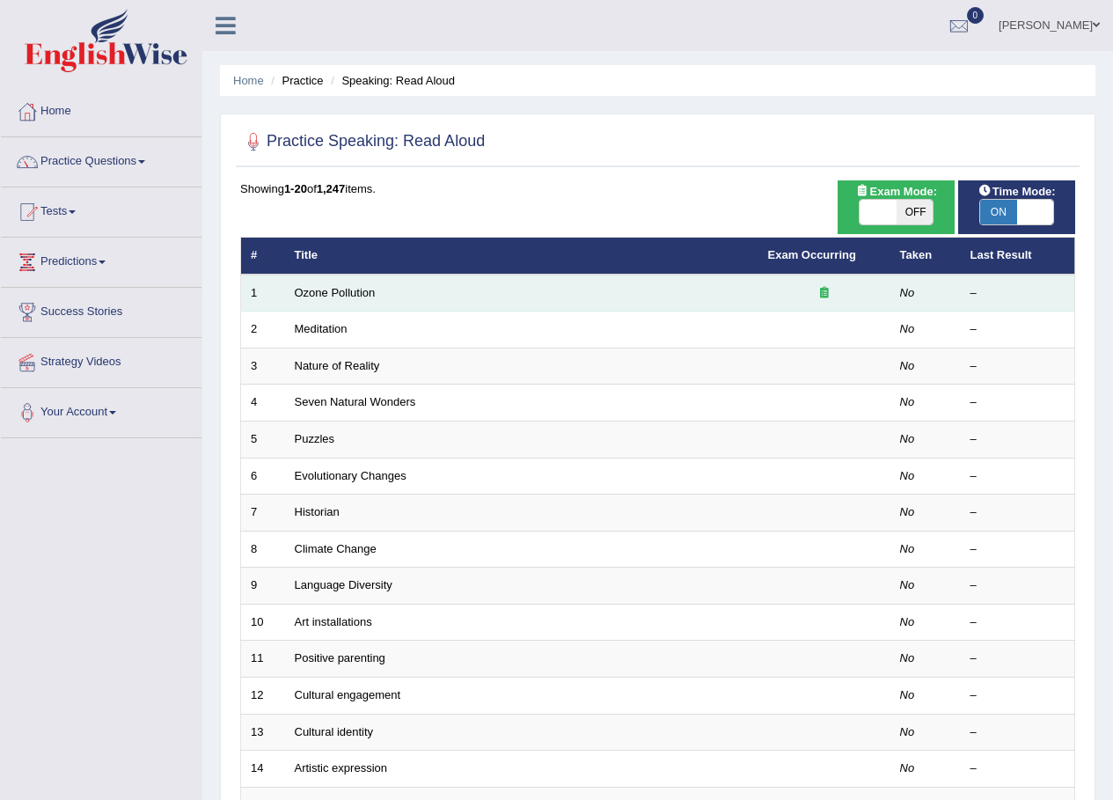
click at [906, 222] on span "OFF" at bounding box center [915, 212] width 37 height 25
checkbox input "true"
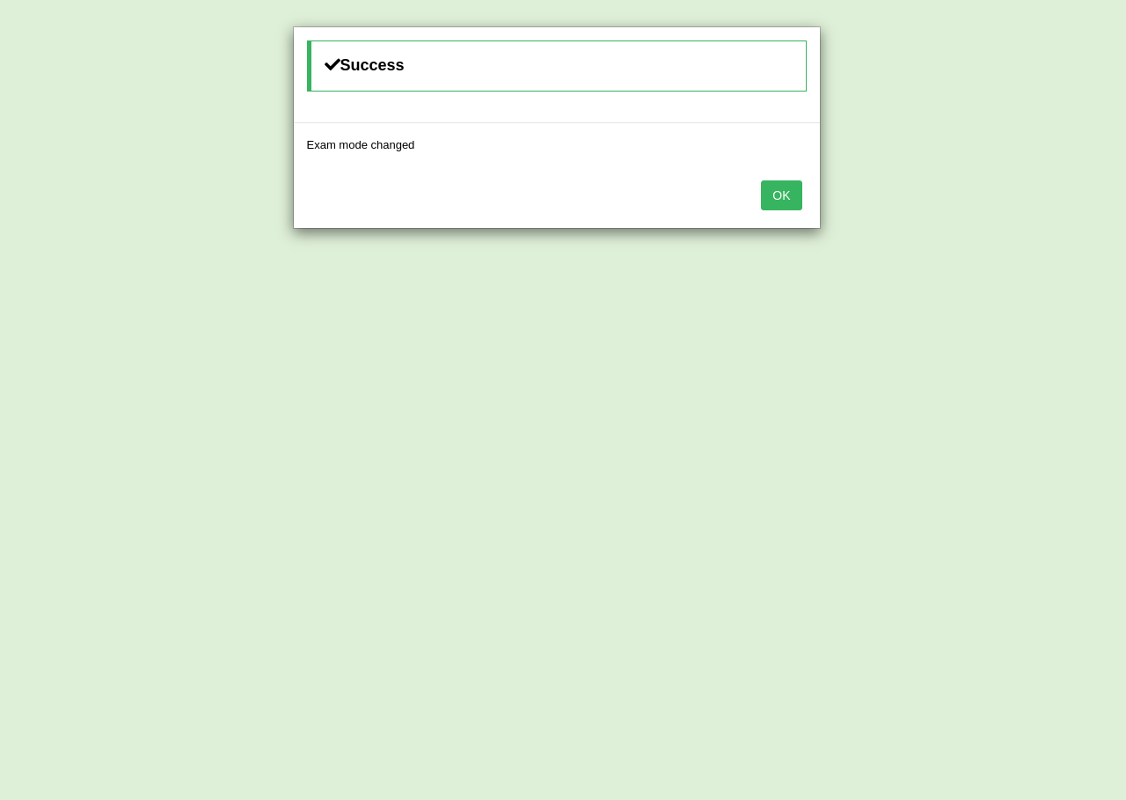
click at [785, 194] on button "OK" at bounding box center [781, 195] width 40 height 30
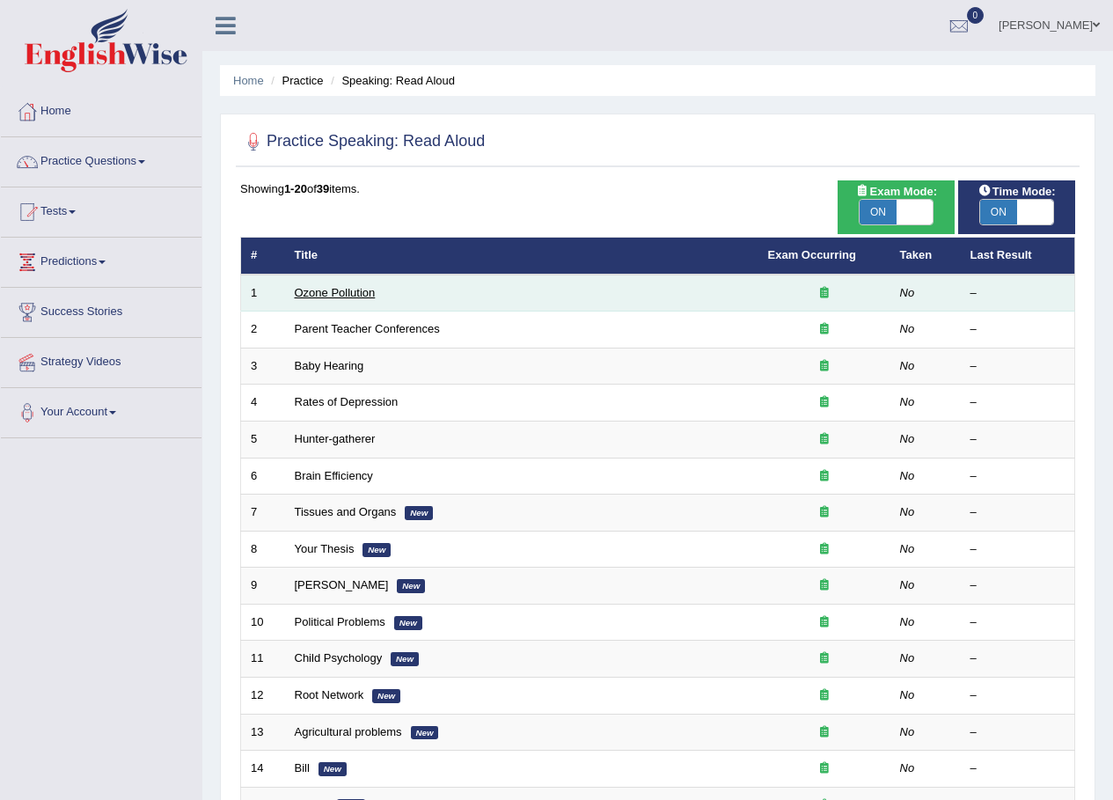
click at [314, 292] on link "Ozone Pollution" at bounding box center [335, 292] width 81 height 13
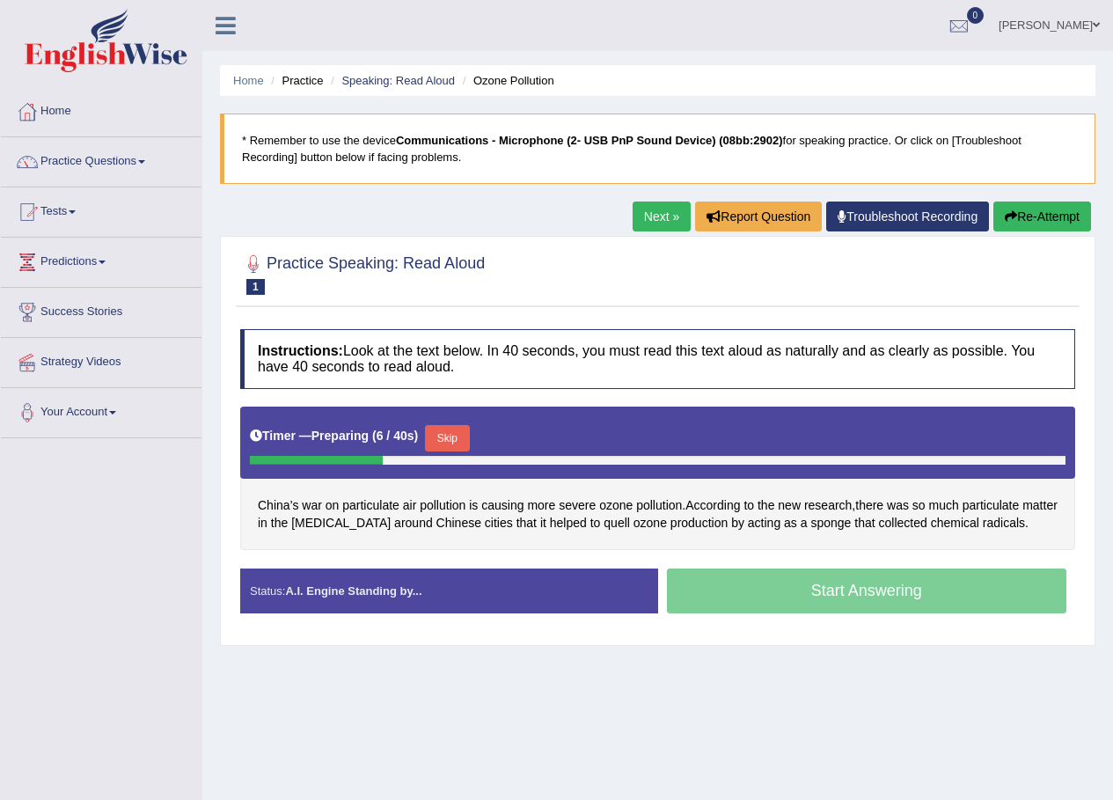
click at [733, 592] on div "Start Answering" at bounding box center [867, 593] width 418 height 49
click at [783, 591] on div "Start Answering" at bounding box center [867, 593] width 418 height 49
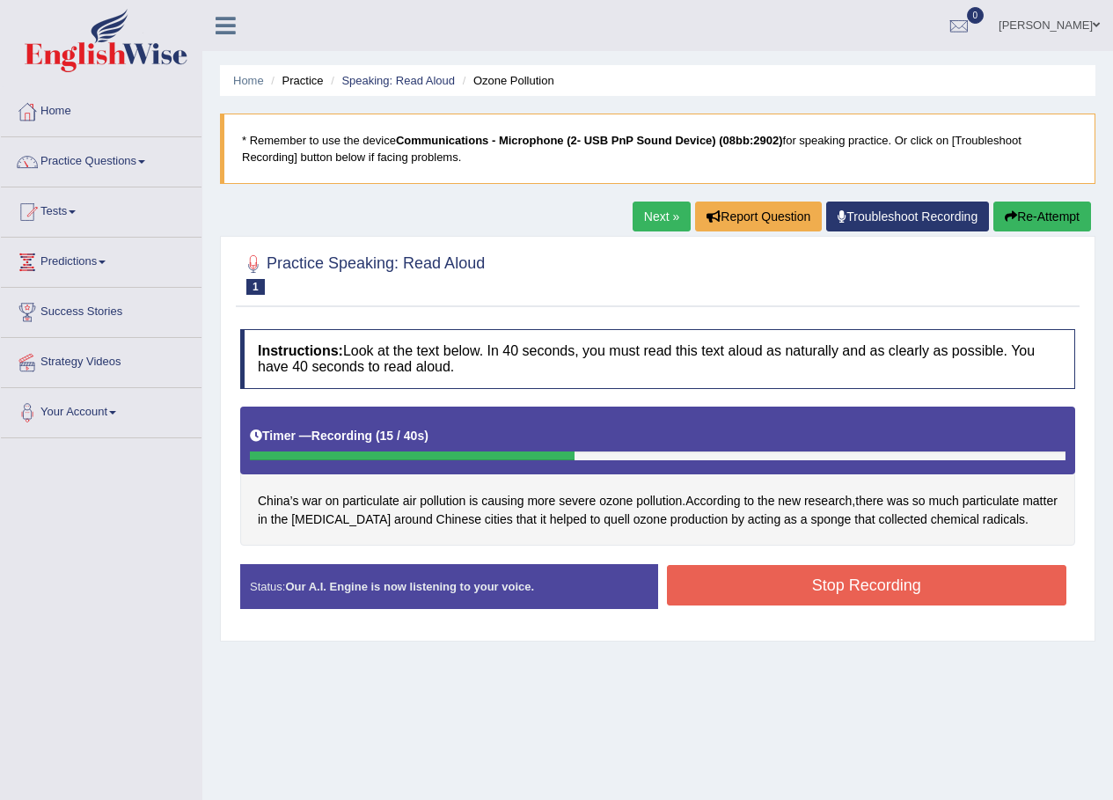
click at [776, 595] on button "Stop Recording" at bounding box center [867, 585] width 400 height 40
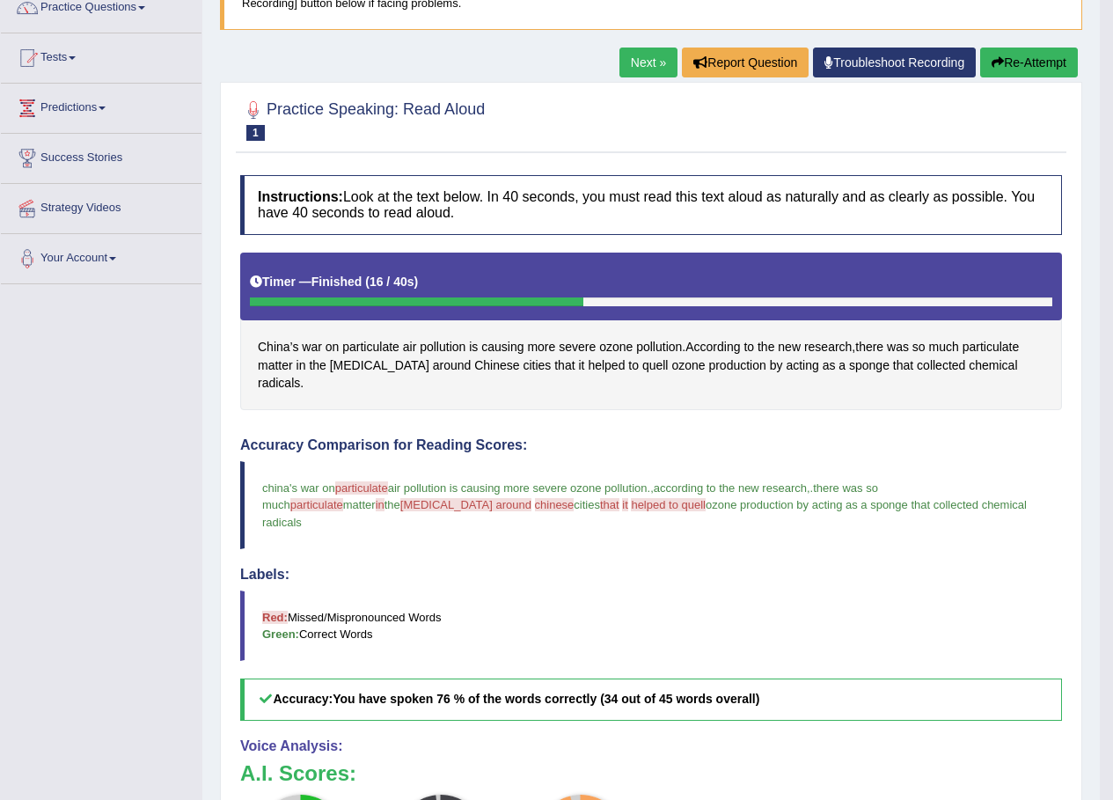
scroll to position [83, 0]
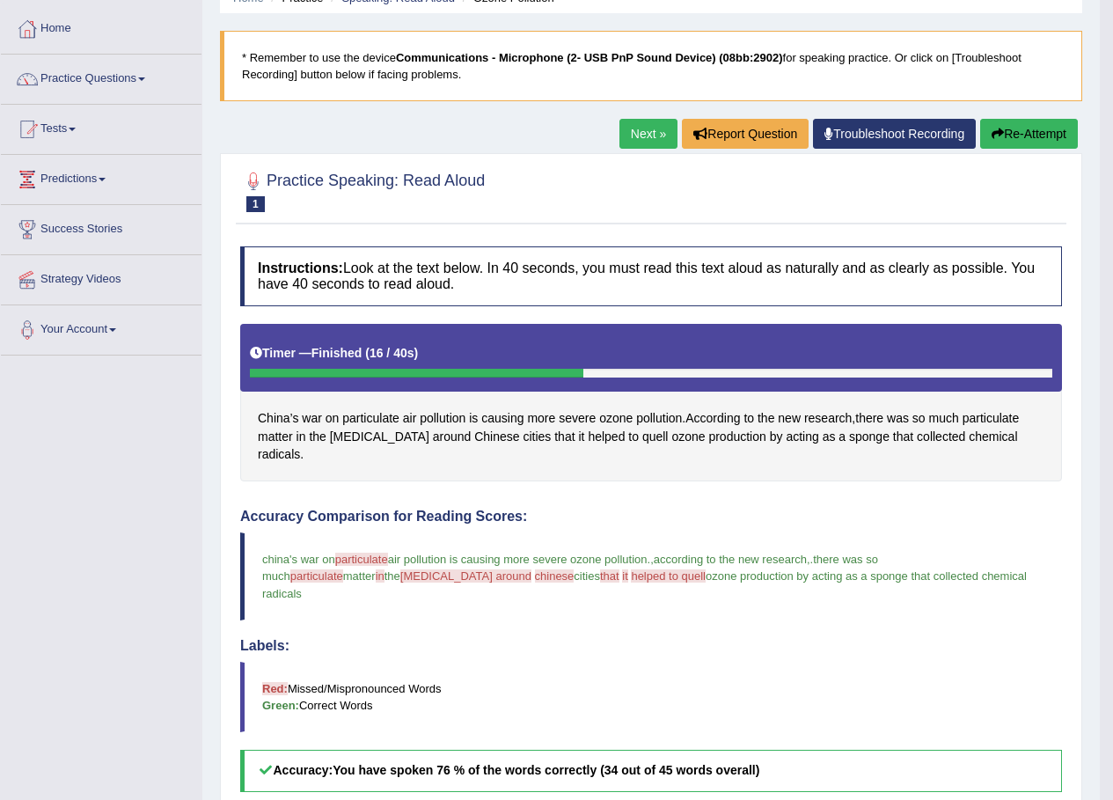
click at [635, 132] on link "Next »" at bounding box center [649, 134] width 58 height 30
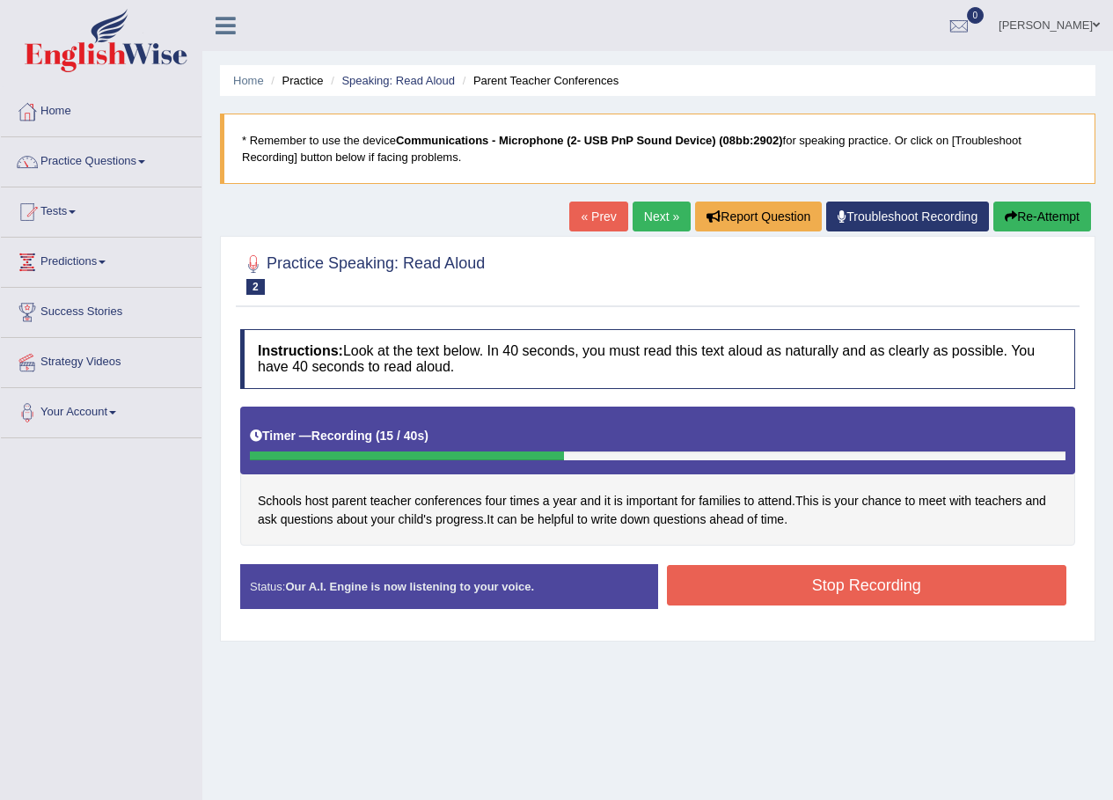
click at [818, 578] on button "Stop Recording" at bounding box center [867, 585] width 400 height 40
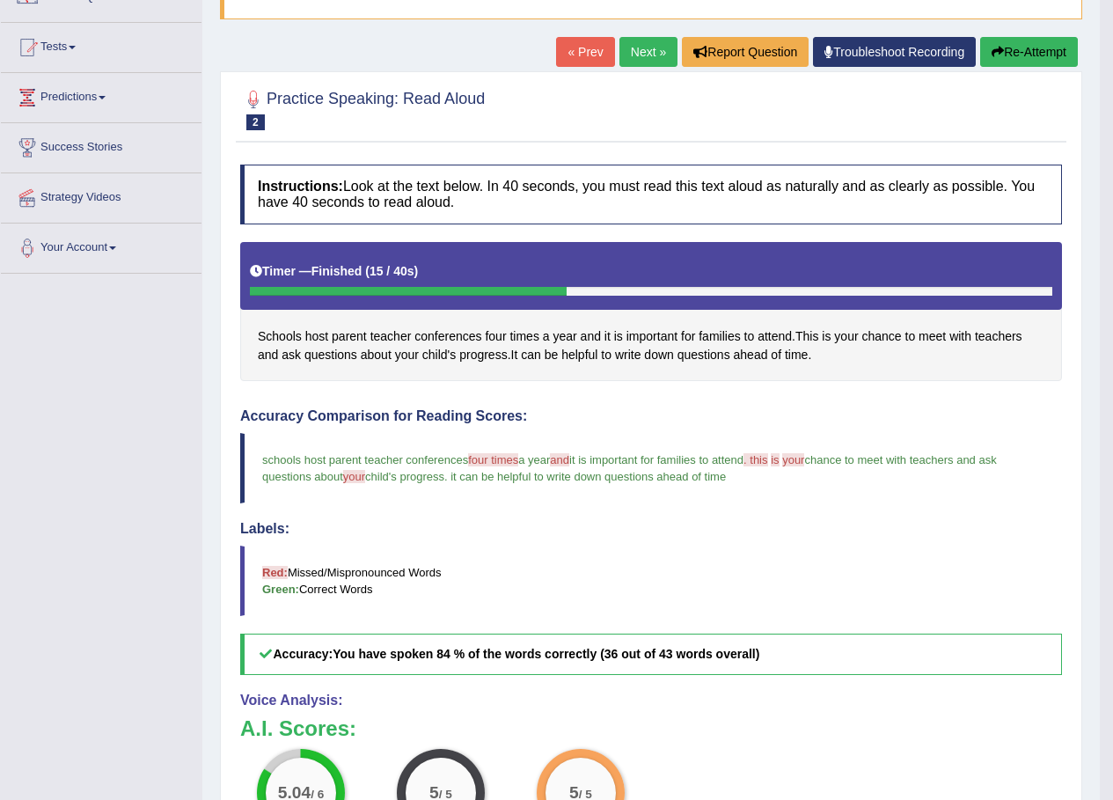
scroll to position [83, 0]
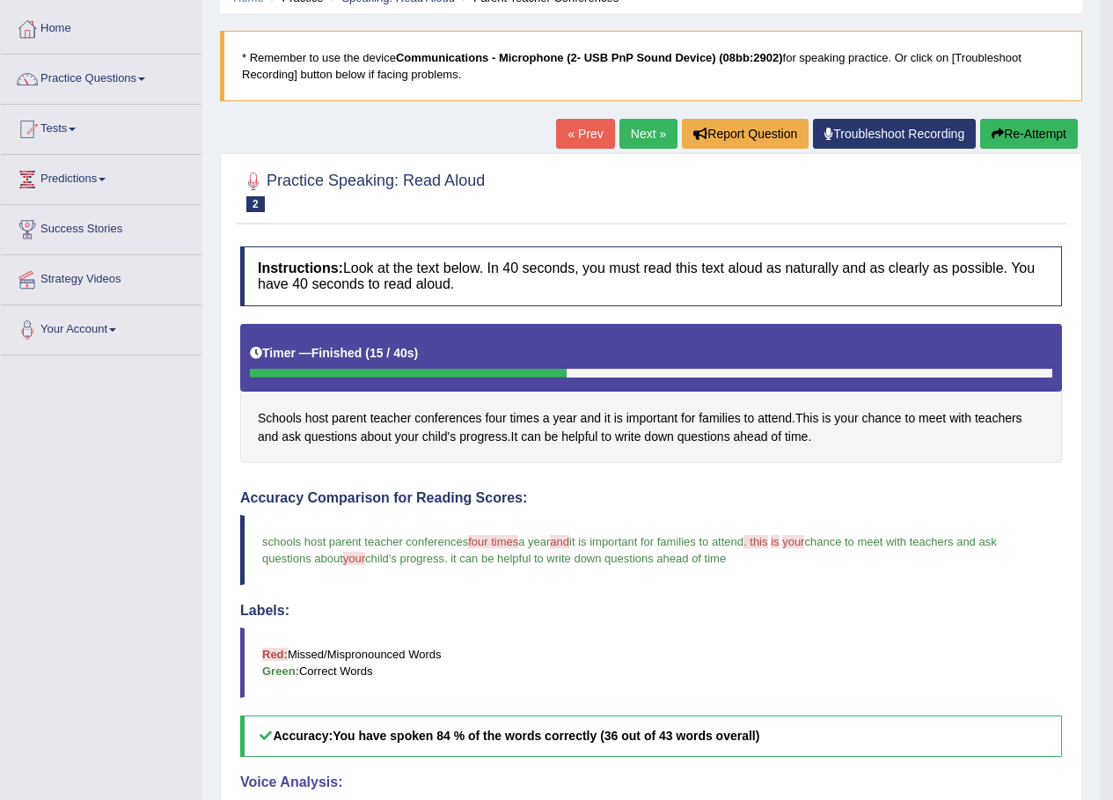
click at [638, 132] on link "Next »" at bounding box center [649, 134] width 58 height 30
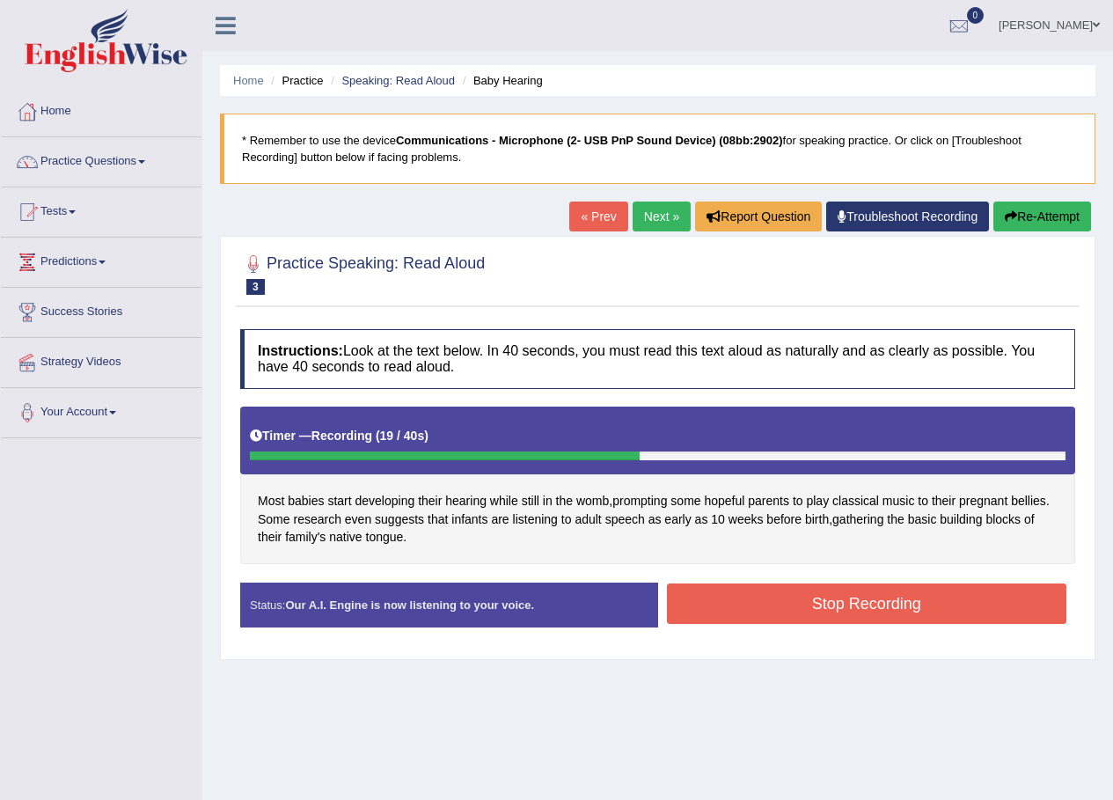
click at [811, 593] on button "Stop Recording" at bounding box center [867, 603] width 400 height 40
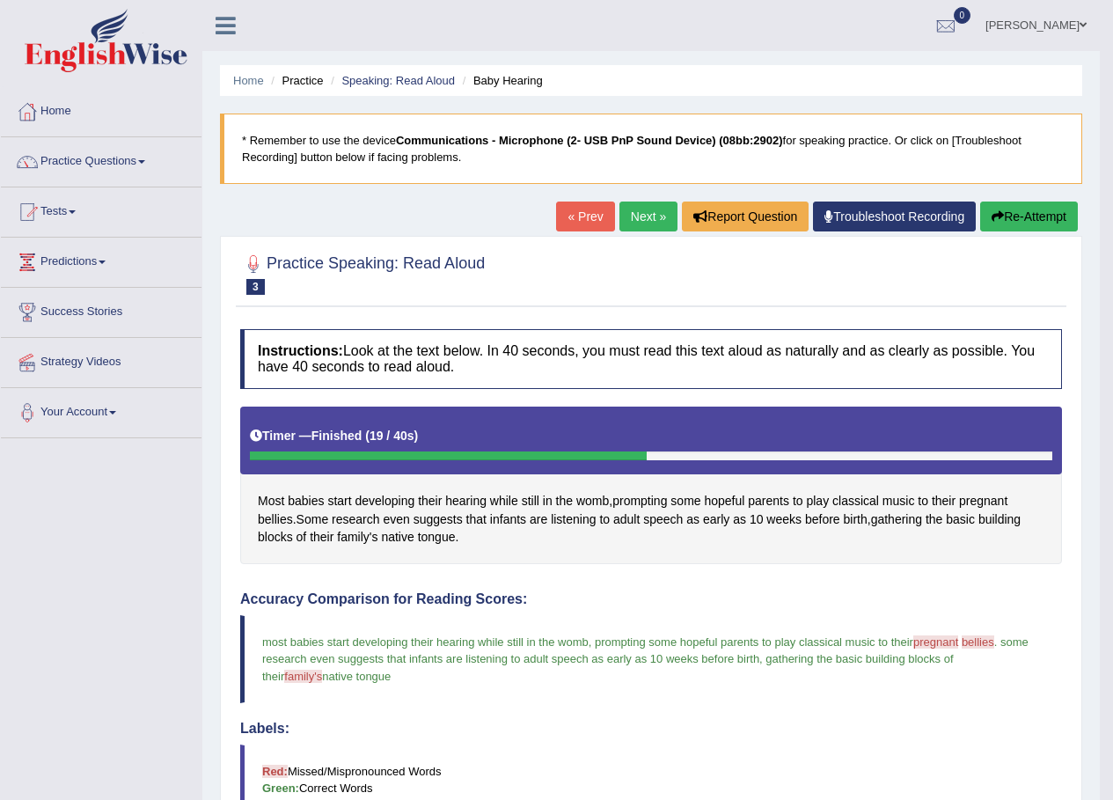
click at [644, 216] on link "Next »" at bounding box center [649, 217] width 58 height 30
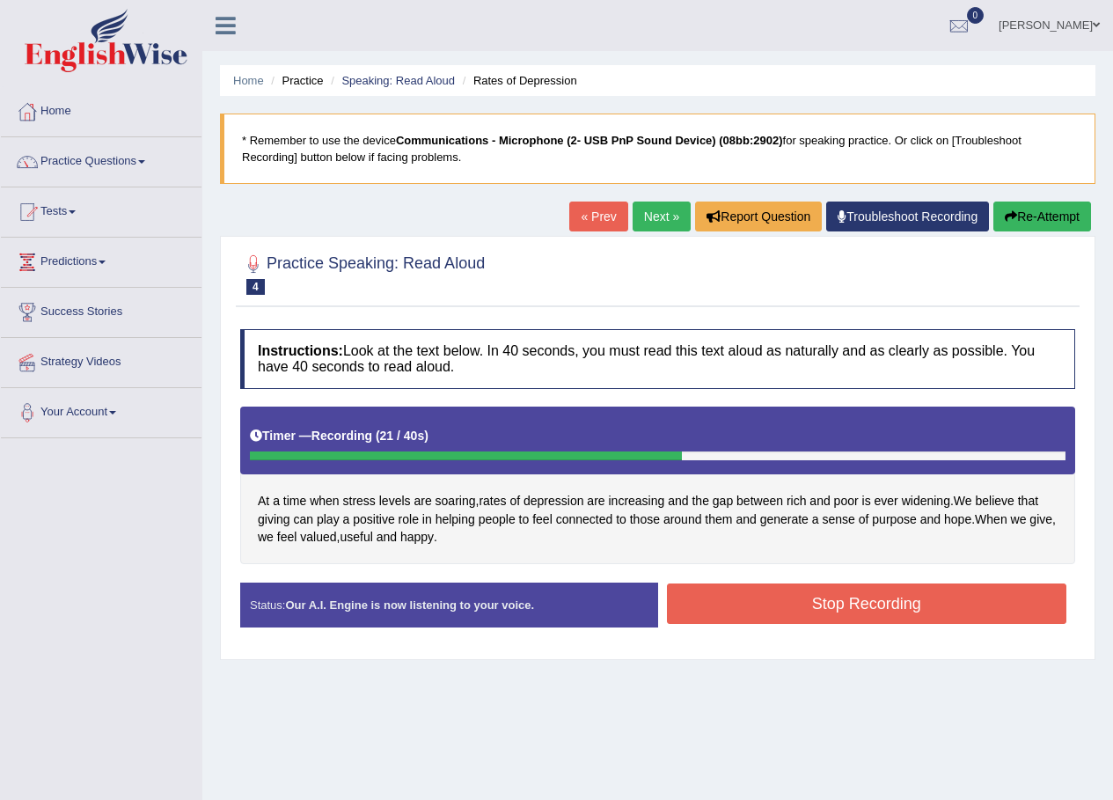
click at [774, 595] on button "Stop Recording" at bounding box center [867, 603] width 400 height 40
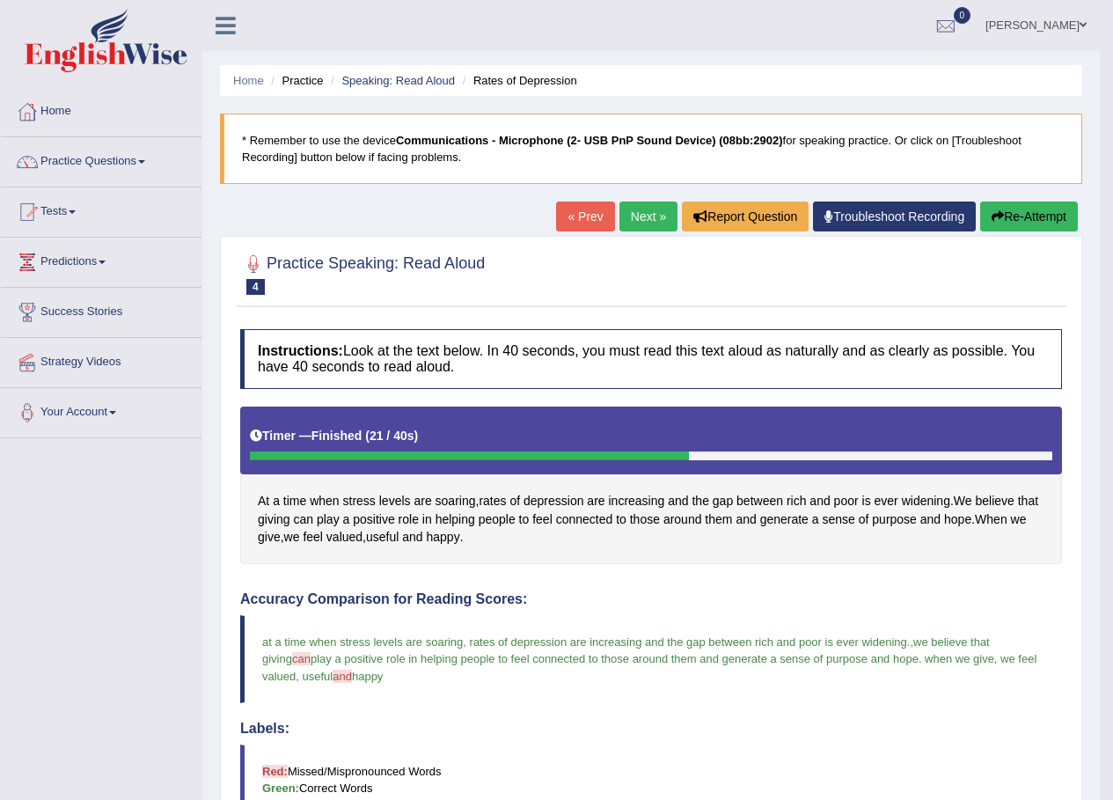
click at [637, 214] on link "Next »" at bounding box center [649, 217] width 58 height 30
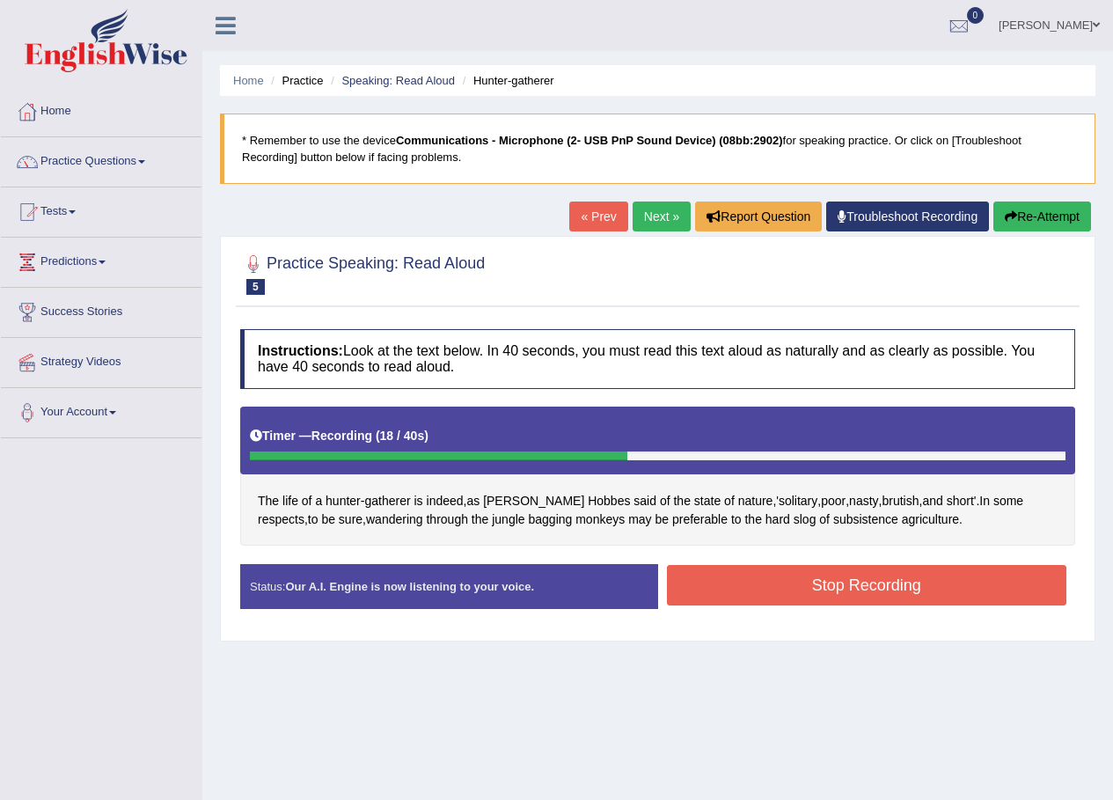
click at [784, 587] on button "Stop Recording" at bounding box center [867, 585] width 400 height 40
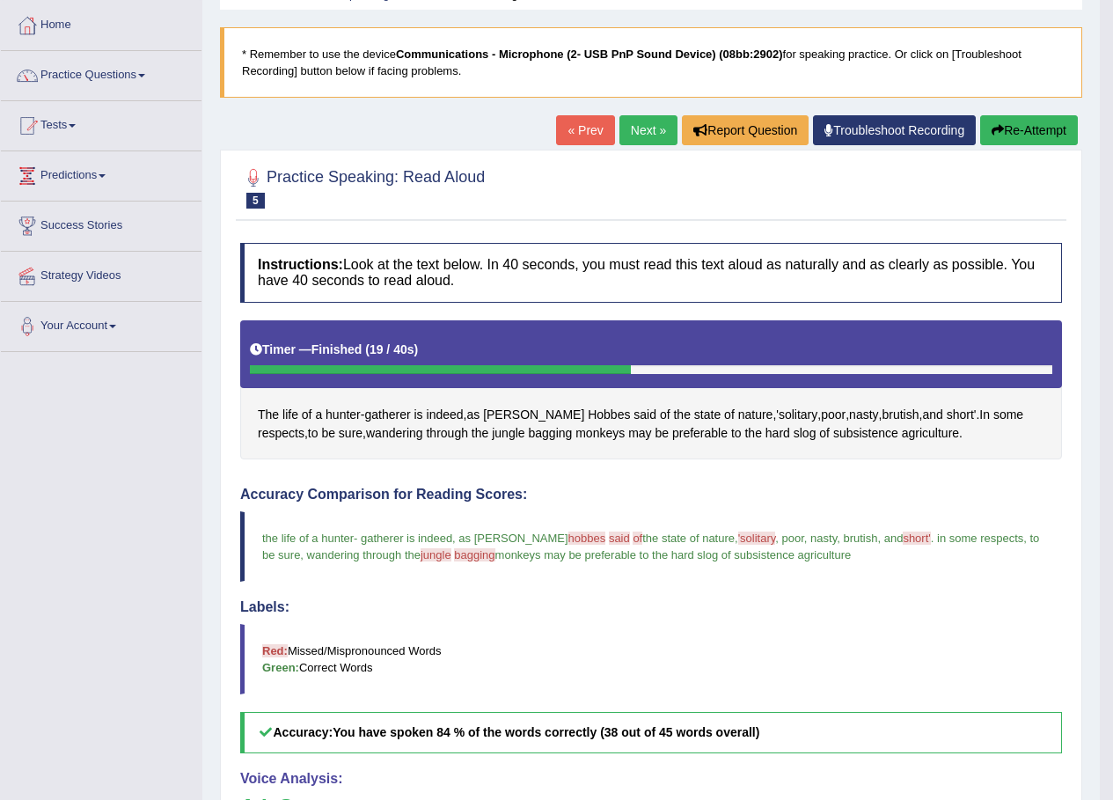
scroll to position [83, 0]
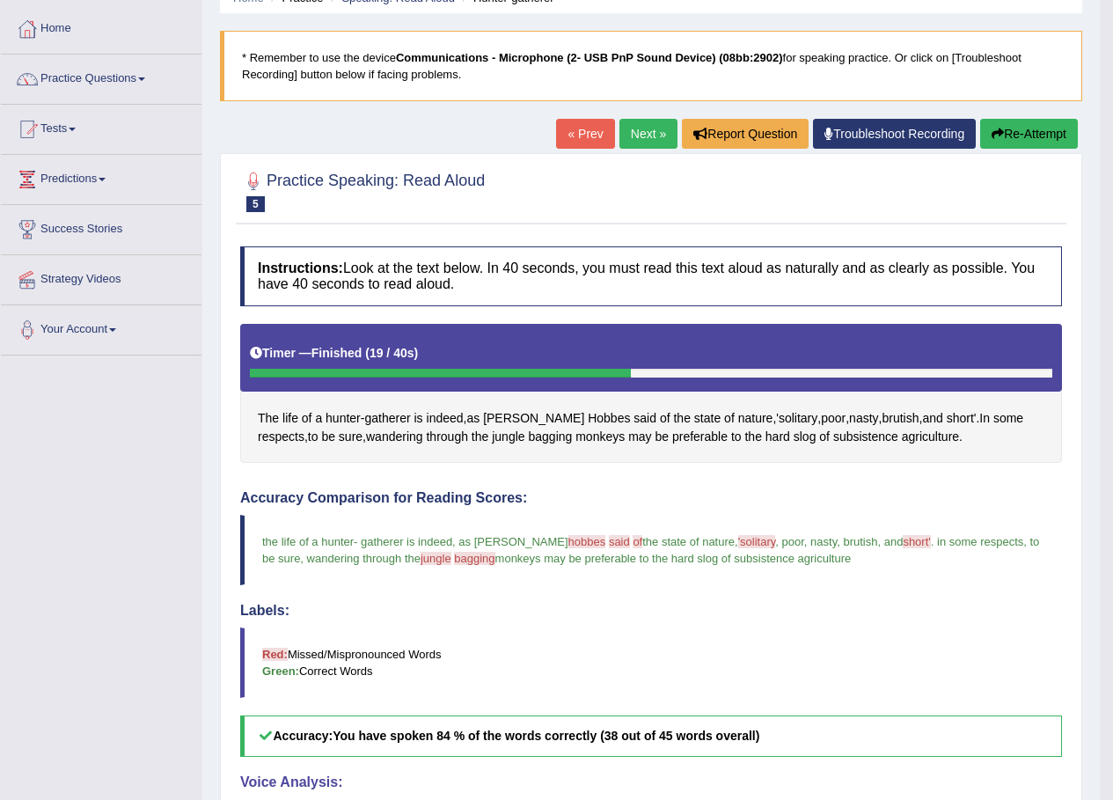
click at [642, 137] on link "Next »" at bounding box center [649, 134] width 58 height 30
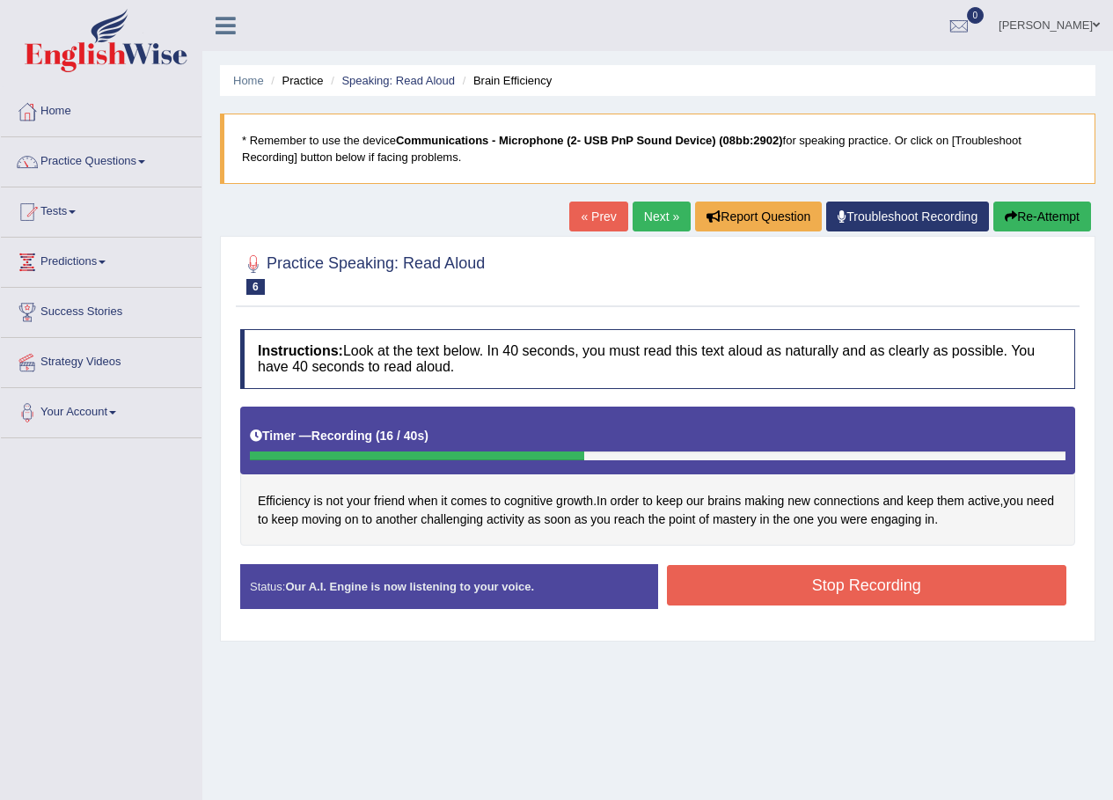
click at [873, 584] on button "Stop Recording" at bounding box center [867, 585] width 400 height 40
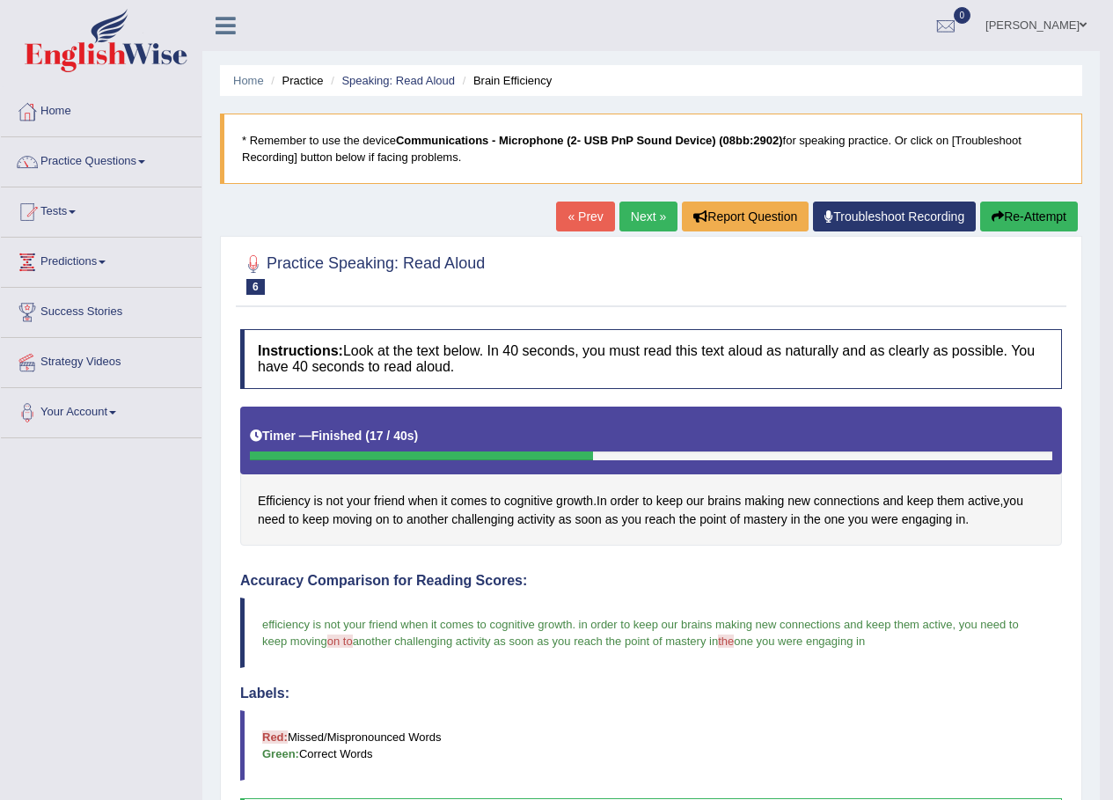
click at [629, 212] on link "Next »" at bounding box center [649, 217] width 58 height 30
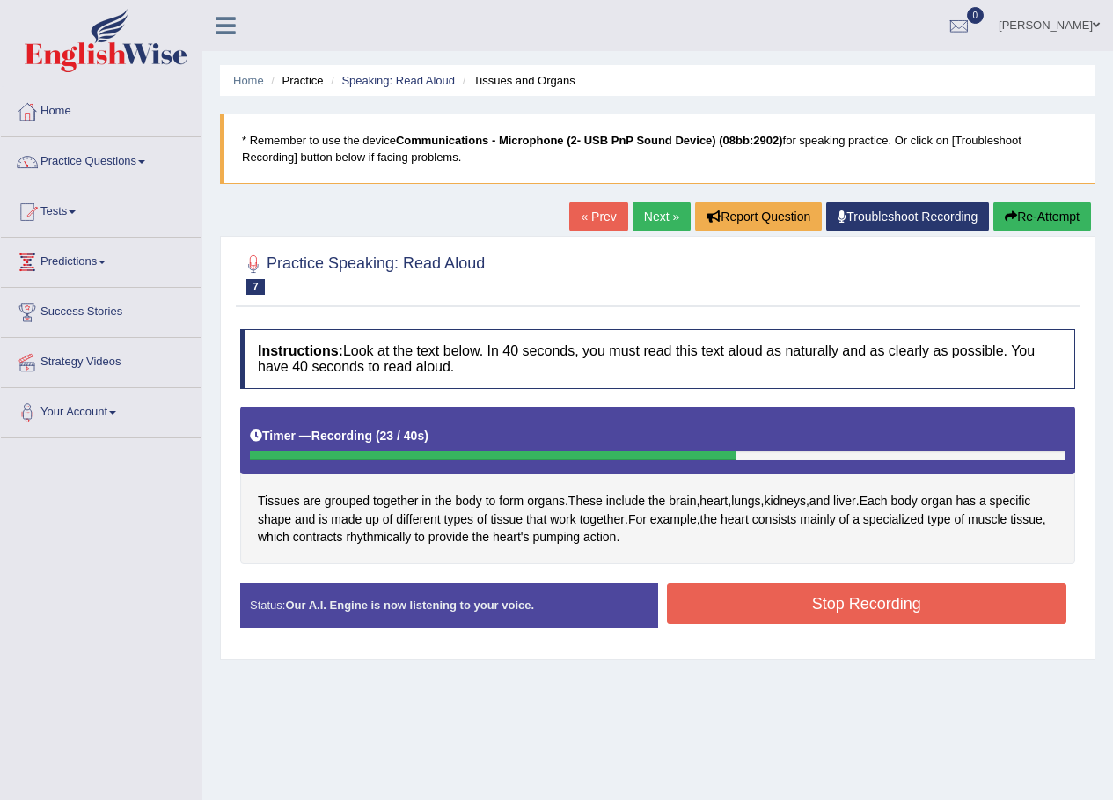
click at [827, 596] on button "Stop Recording" at bounding box center [867, 603] width 400 height 40
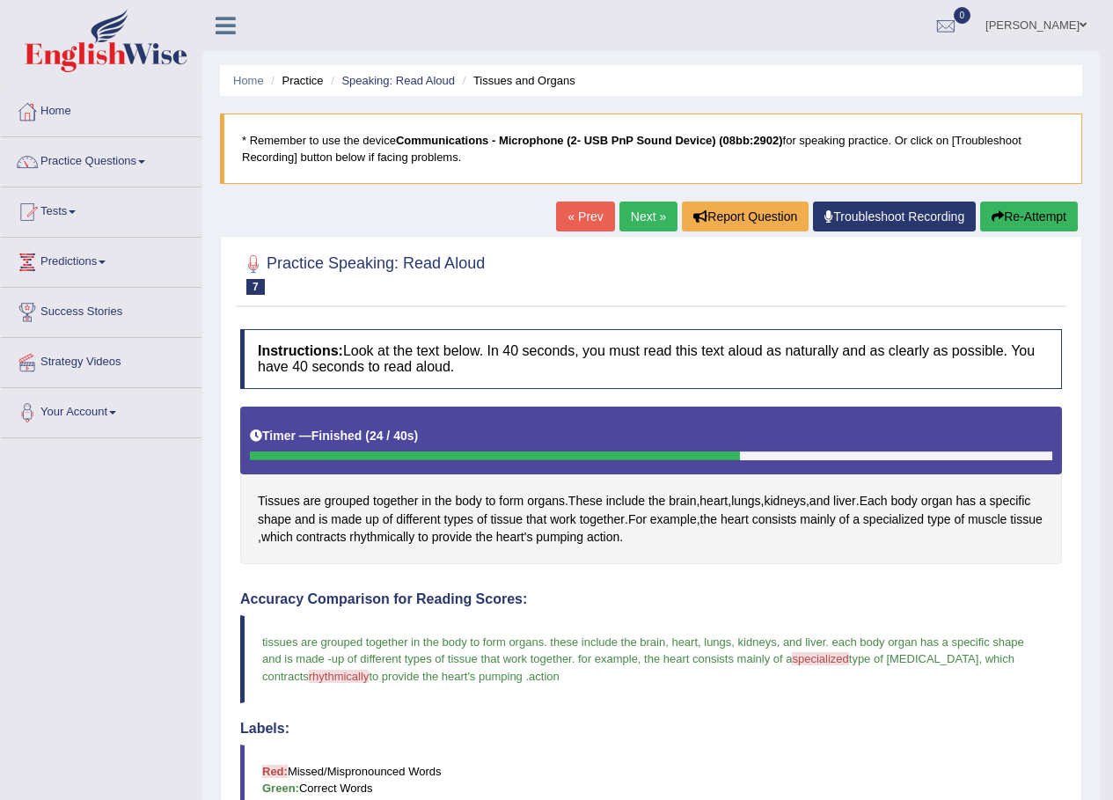
click at [643, 209] on link "Next »" at bounding box center [649, 217] width 58 height 30
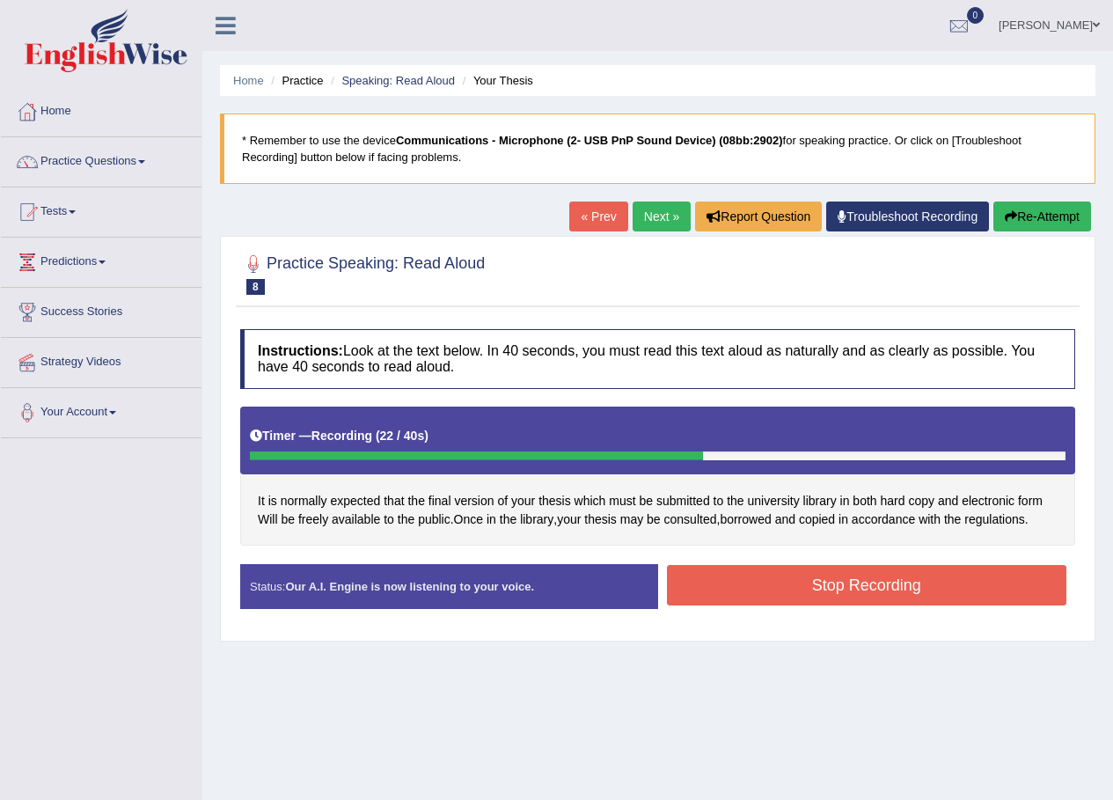
click at [720, 576] on button "Stop Recording" at bounding box center [867, 585] width 400 height 40
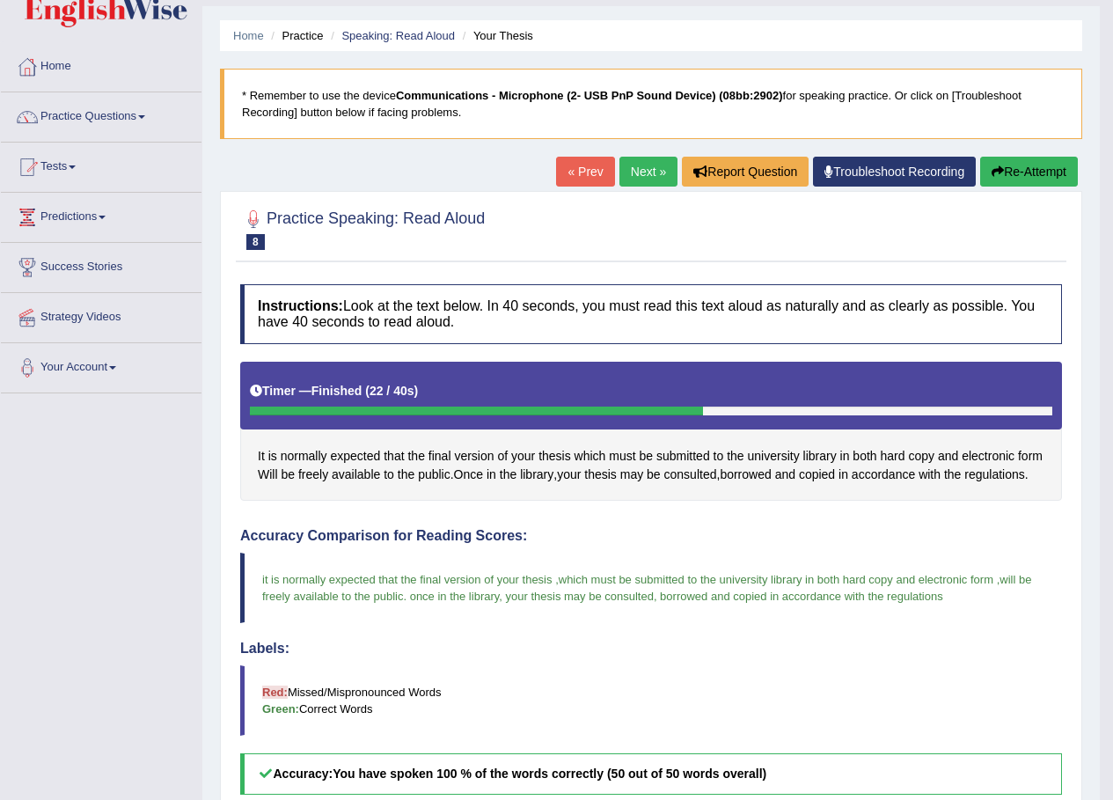
scroll to position [13, 0]
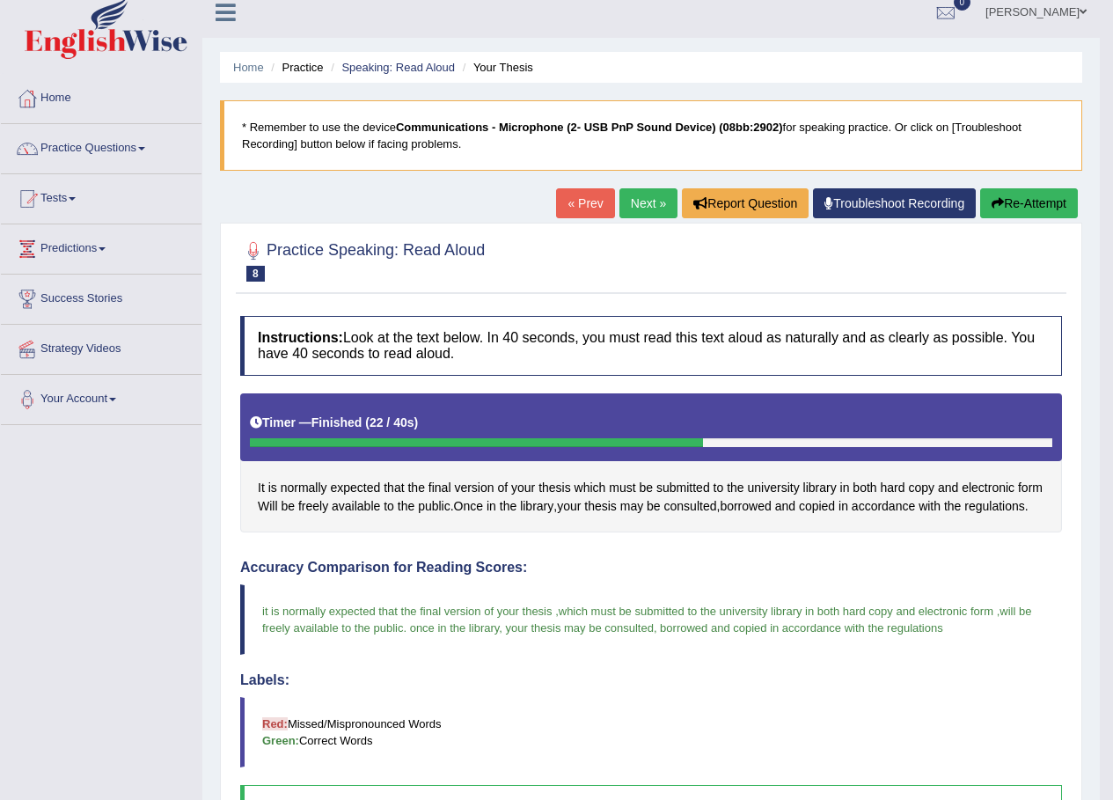
click at [633, 197] on link "Next »" at bounding box center [649, 203] width 58 height 30
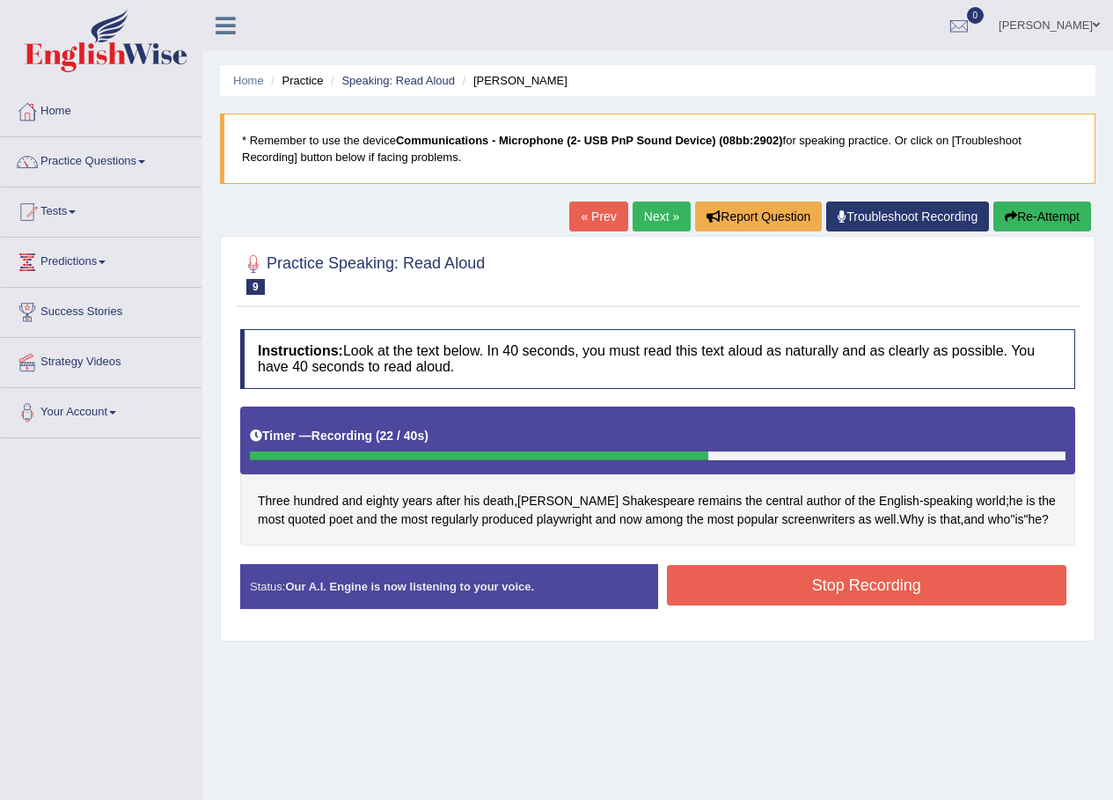
click at [763, 590] on button "Stop Recording" at bounding box center [867, 585] width 400 height 40
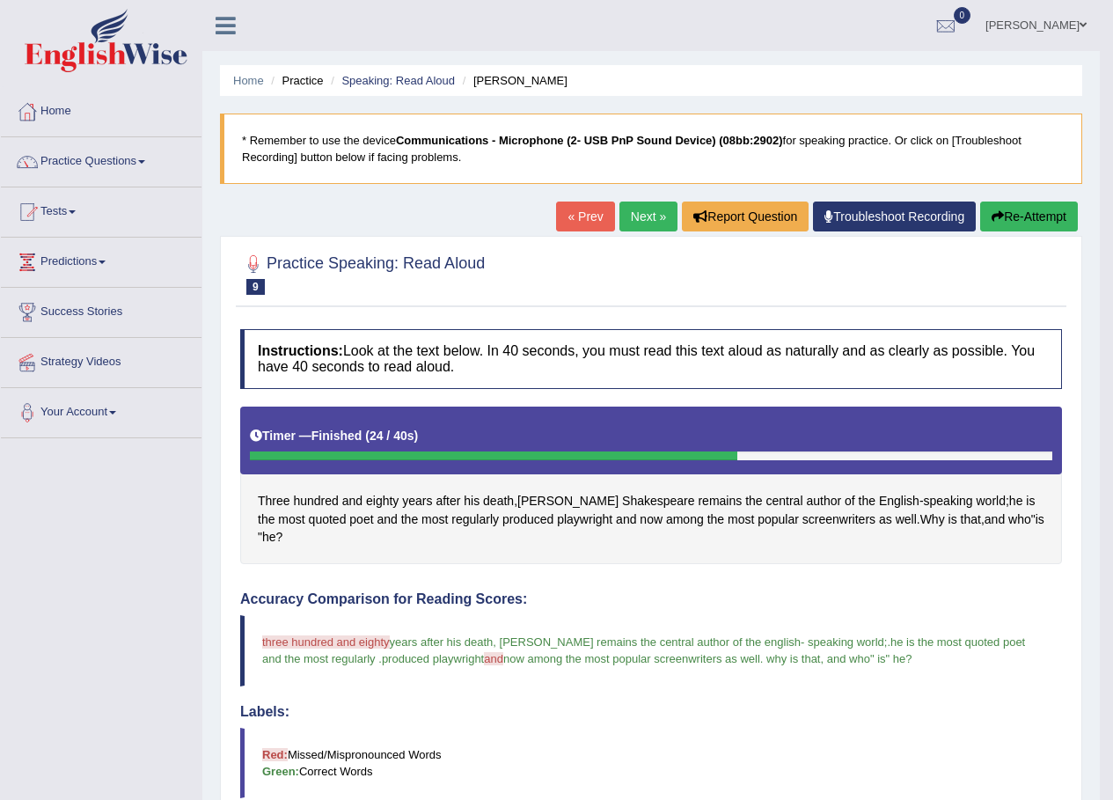
click at [647, 214] on link "Next »" at bounding box center [649, 217] width 58 height 30
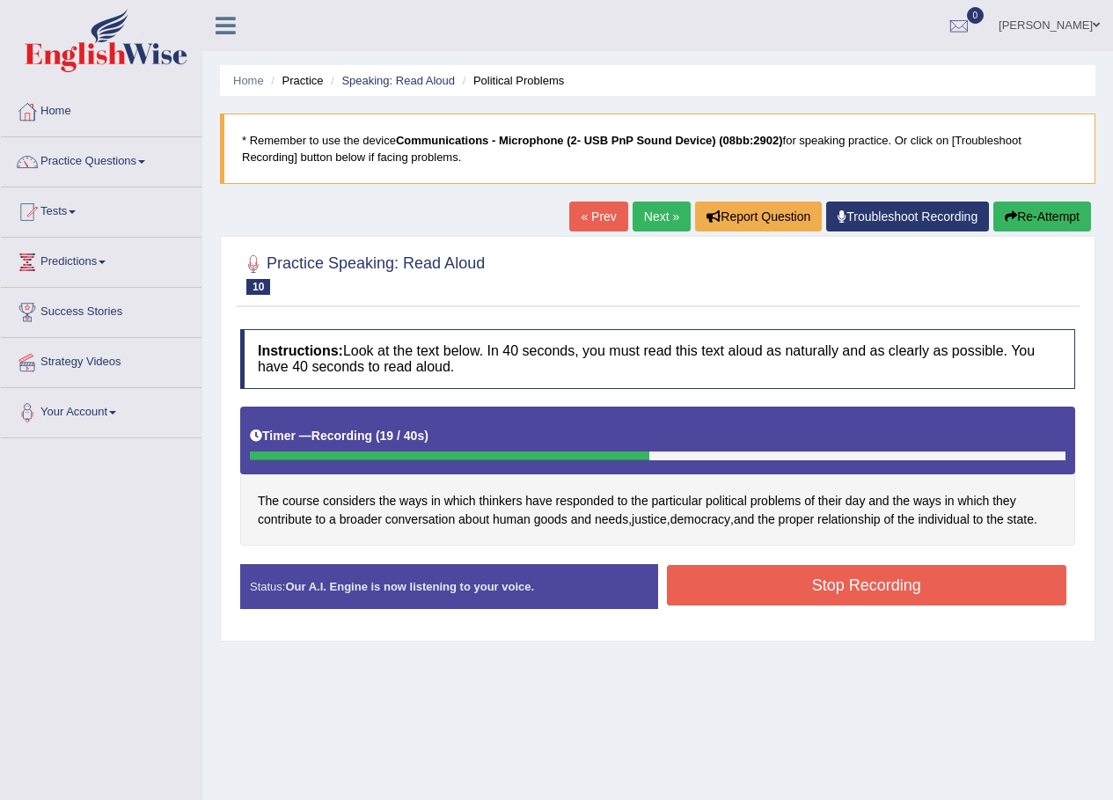
click at [794, 586] on button "Stop Recording" at bounding box center [867, 585] width 400 height 40
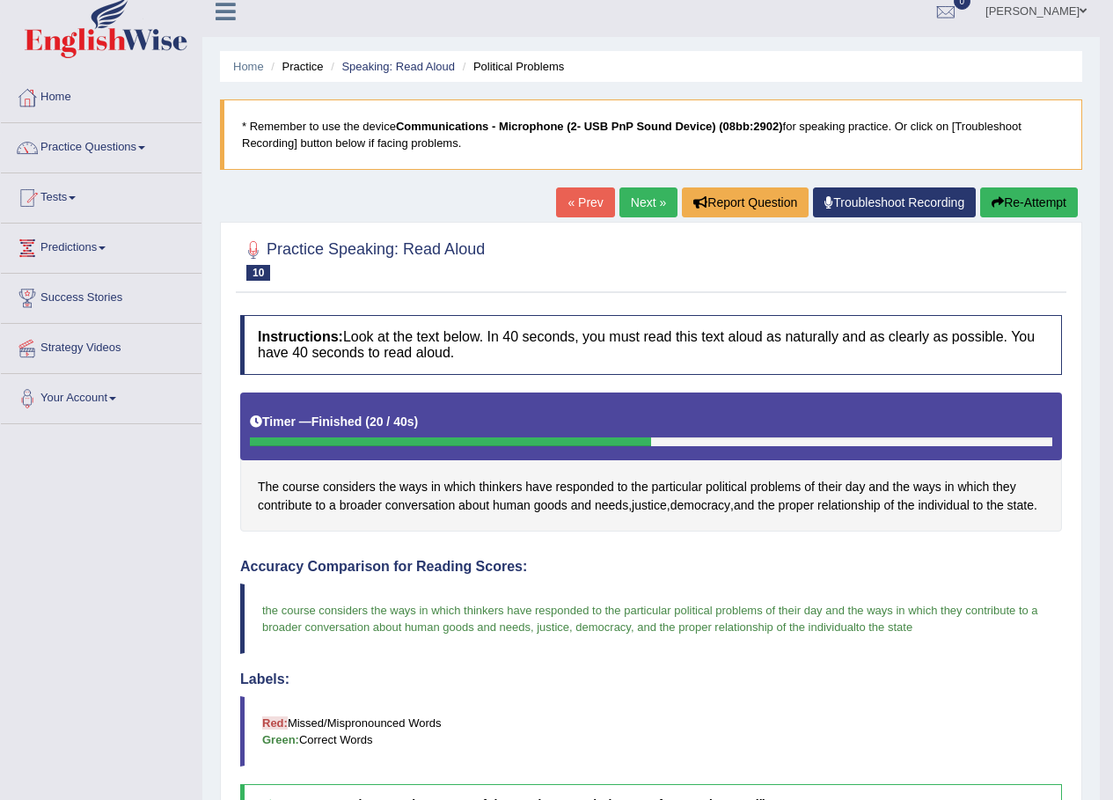
scroll to position [13, 0]
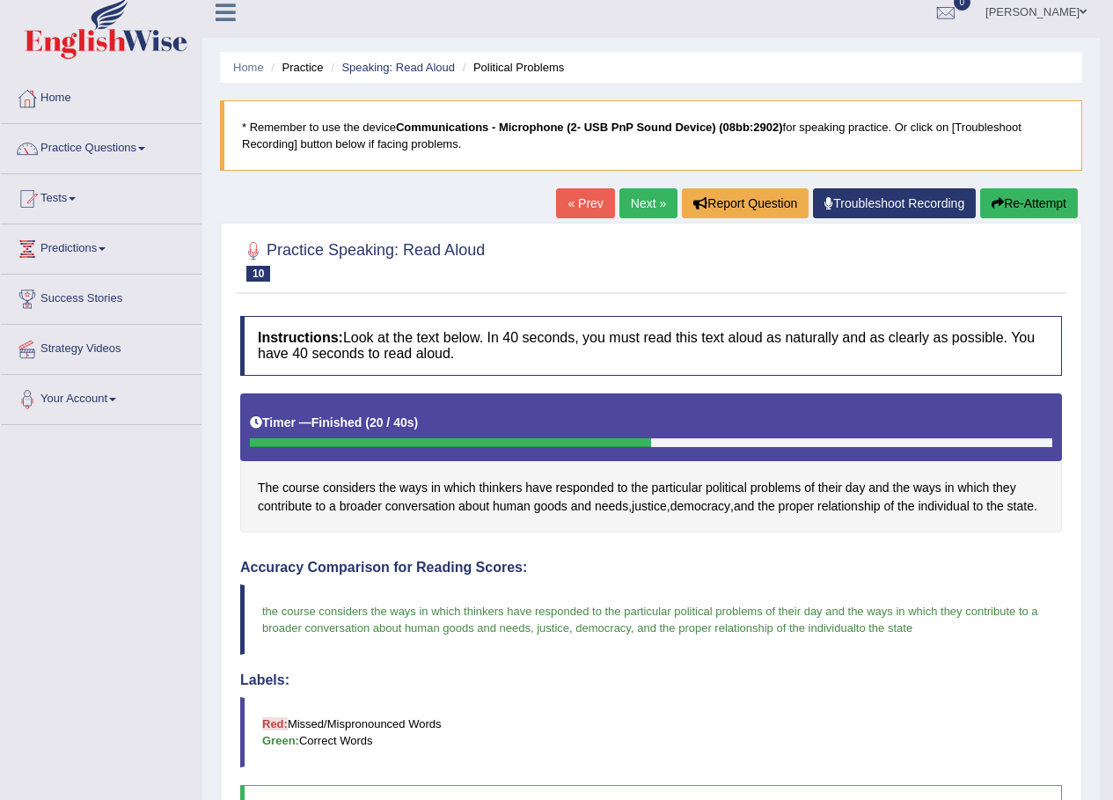
click at [649, 201] on link "Next »" at bounding box center [649, 203] width 58 height 30
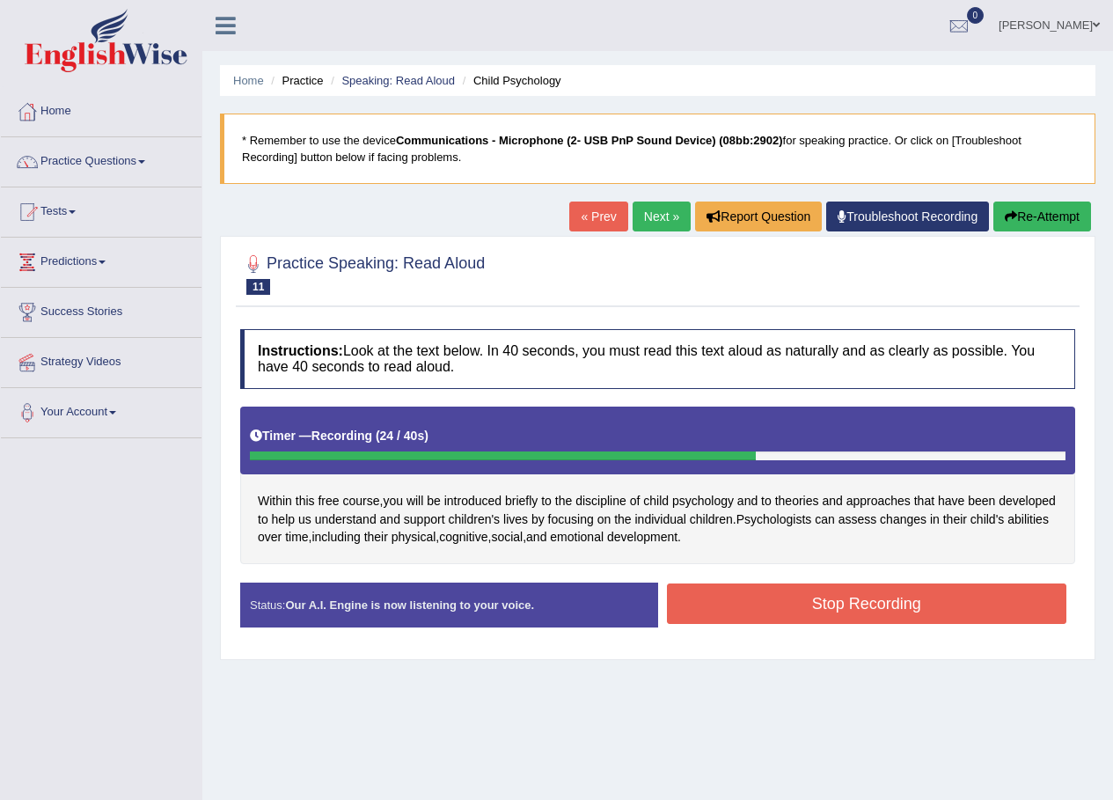
click at [730, 594] on button "Stop Recording" at bounding box center [867, 603] width 400 height 40
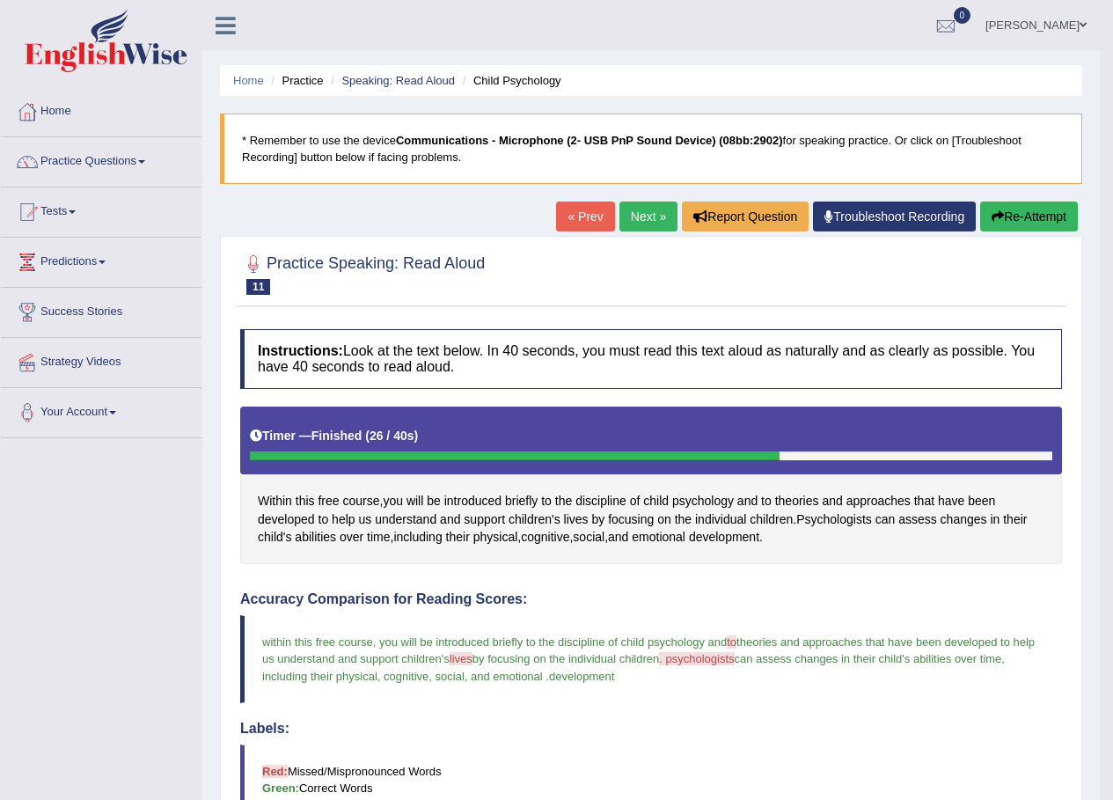
click at [648, 211] on link "Next »" at bounding box center [649, 217] width 58 height 30
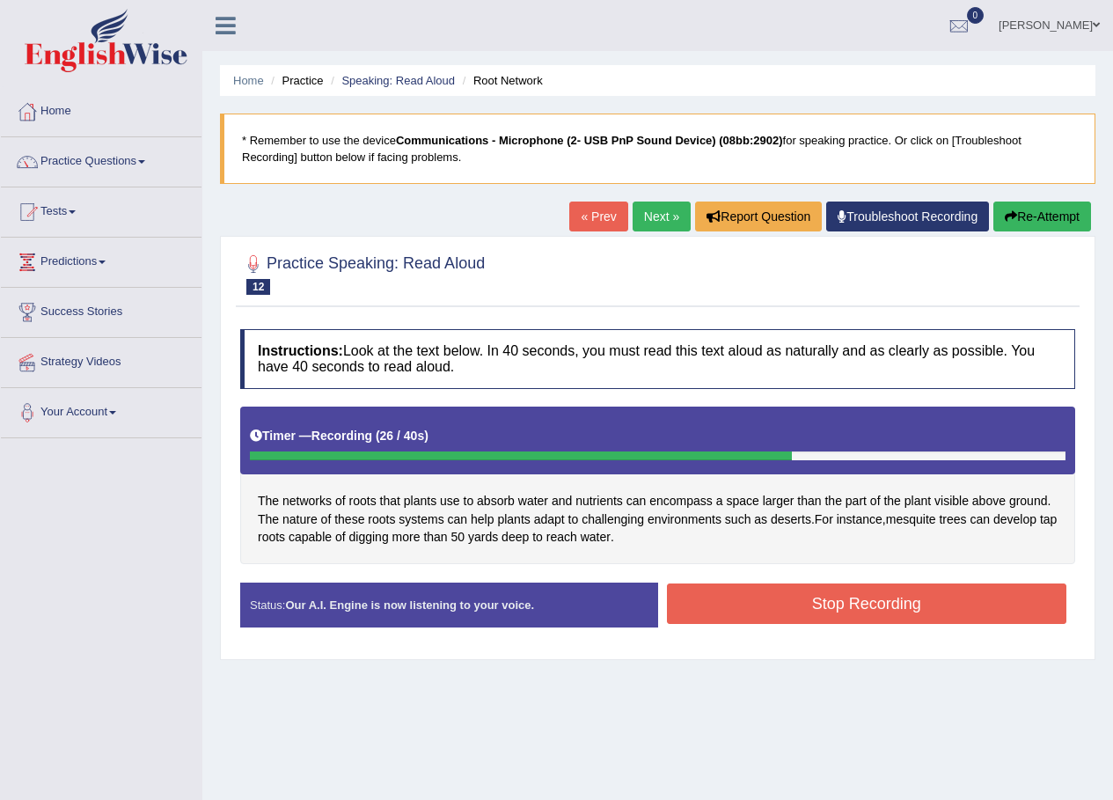
click at [731, 608] on button "Stop Recording" at bounding box center [867, 603] width 400 height 40
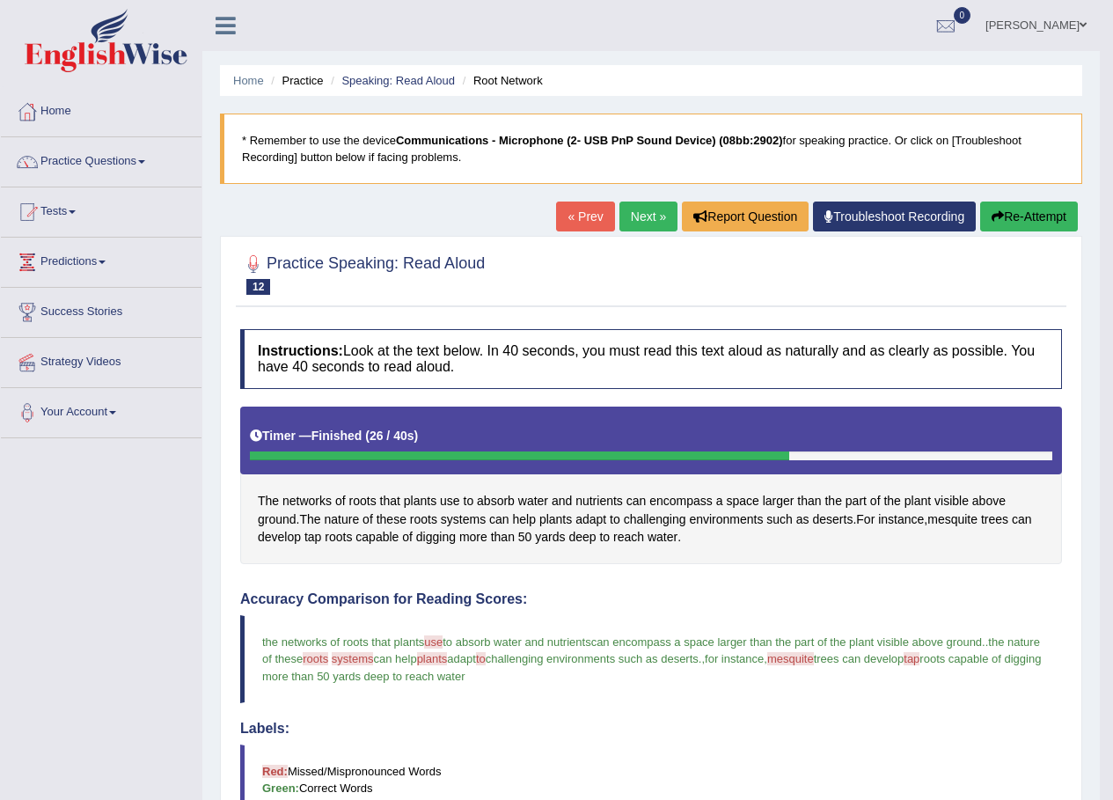
click at [633, 217] on link "Next »" at bounding box center [649, 217] width 58 height 30
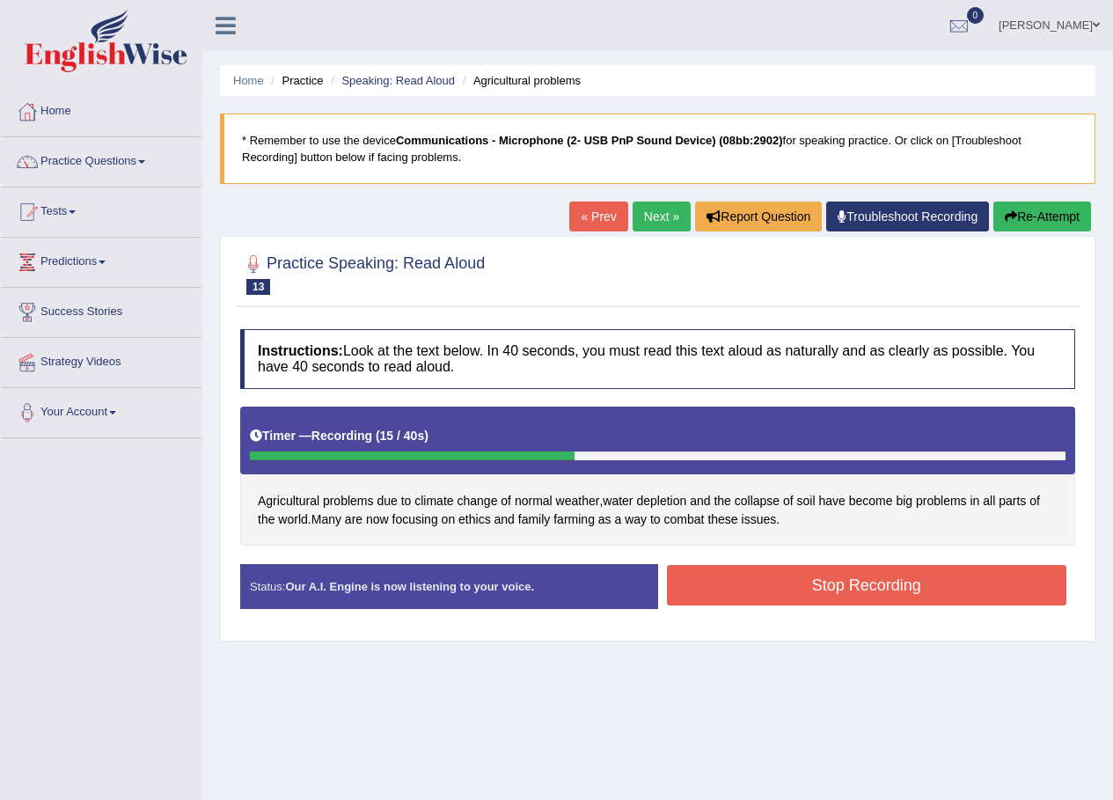
click at [806, 586] on button "Stop Recording" at bounding box center [867, 585] width 400 height 40
